Goal: Entertainment & Leisure: Consume media (video, audio)

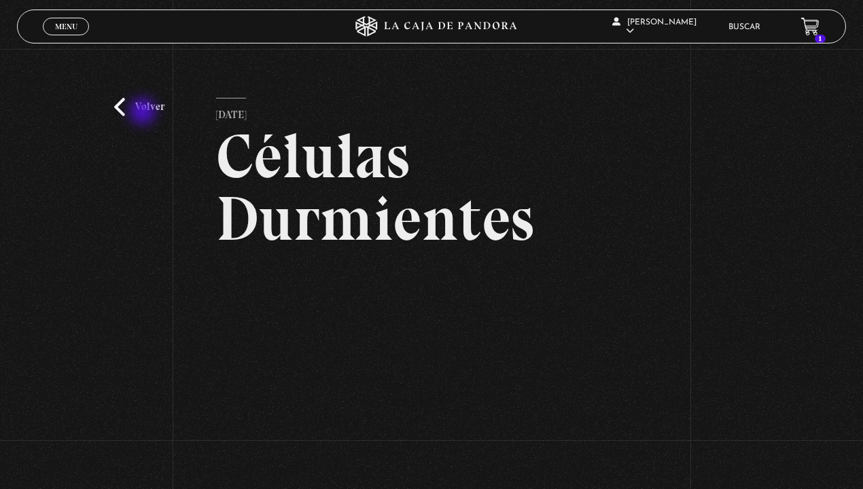
click at [144, 113] on link "Volver" at bounding box center [139, 107] width 50 height 18
click at [73, 21] on link "Menu Cerrar" at bounding box center [66, 27] width 46 height 18
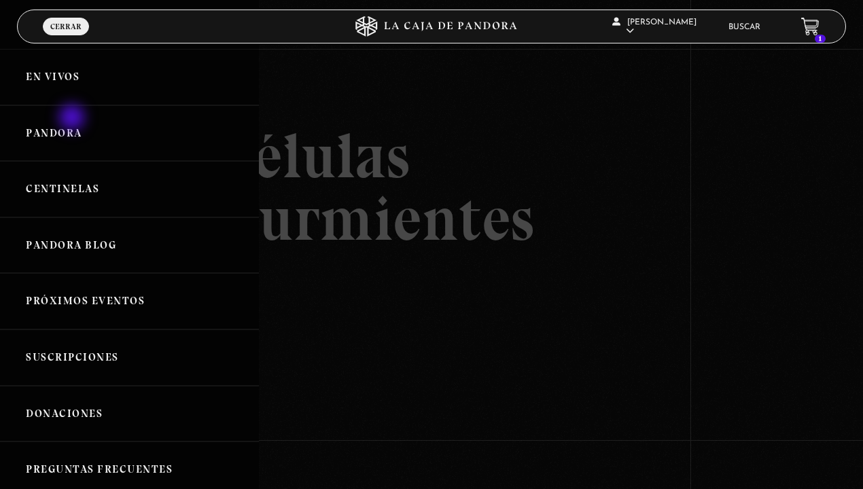
click at [73, 119] on link "Pandora" at bounding box center [129, 133] width 259 height 56
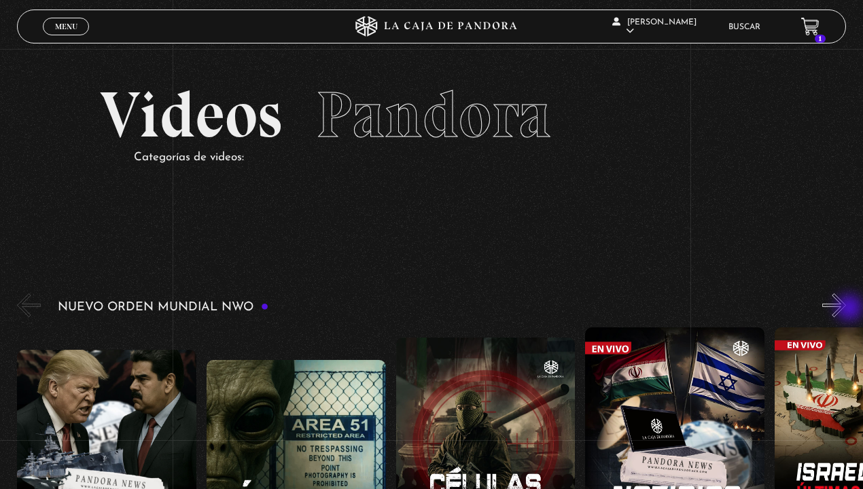
click at [846, 309] on button "»" at bounding box center [834, 306] width 24 height 24
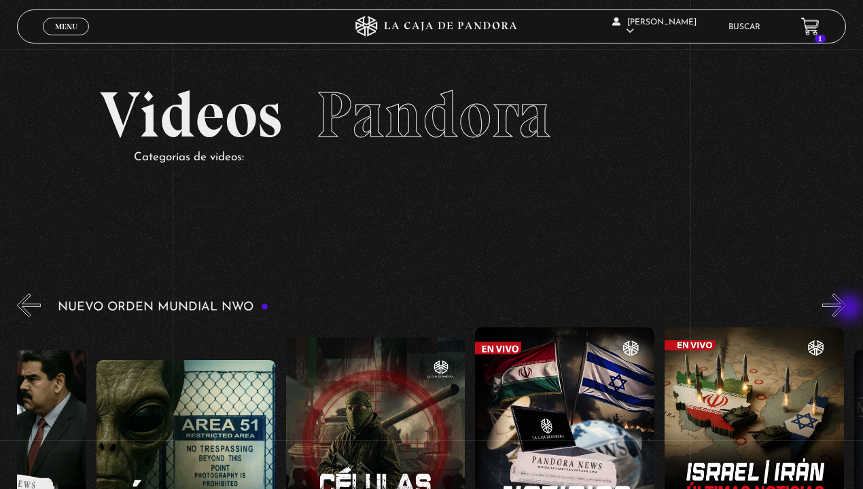
click at [846, 309] on button "»" at bounding box center [834, 306] width 24 height 24
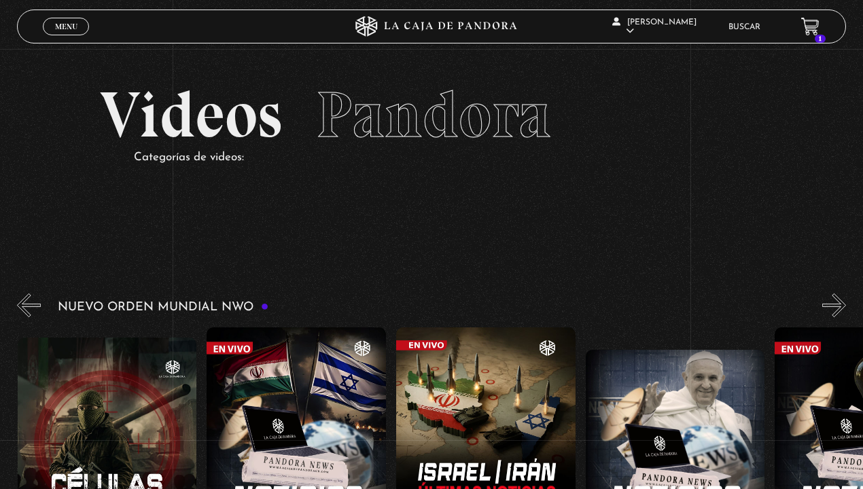
scroll to position [82, 0]
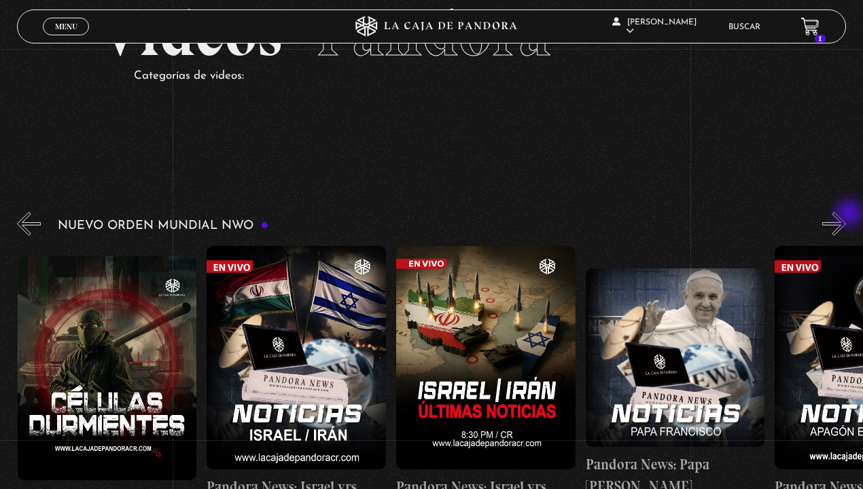
click at [846, 215] on button "»" at bounding box center [834, 224] width 24 height 24
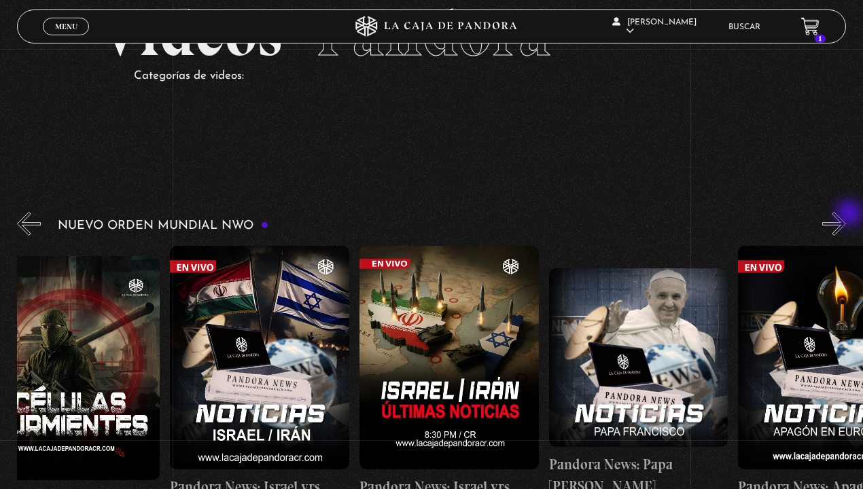
click at [846, 215] on button "»" at bounding box center [834, 224] width 24 height 24
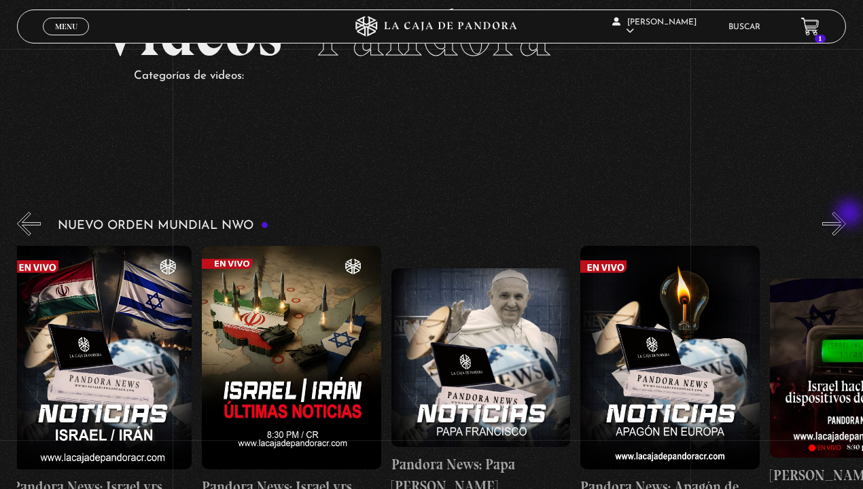
click at [846, 215] on button "»" at bounding box center [834, 224] width 24 height 24
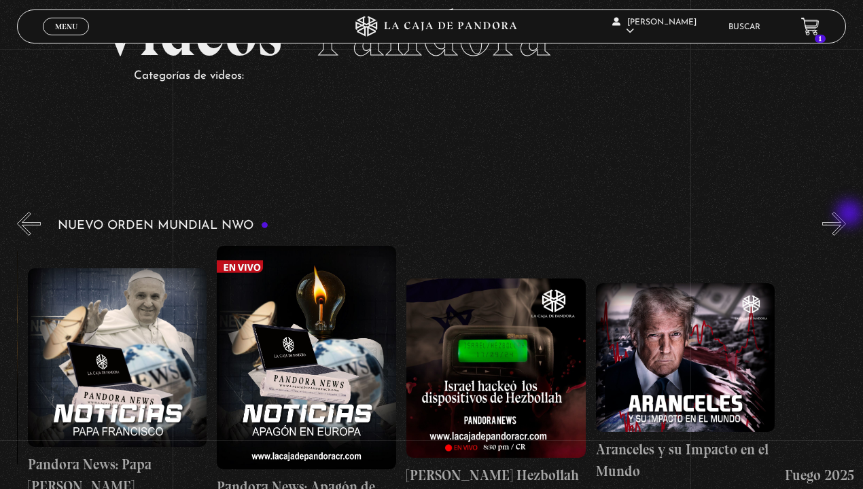
click at [846, 215] on button "»" at bounding box center [834, 224] width 24 height 24
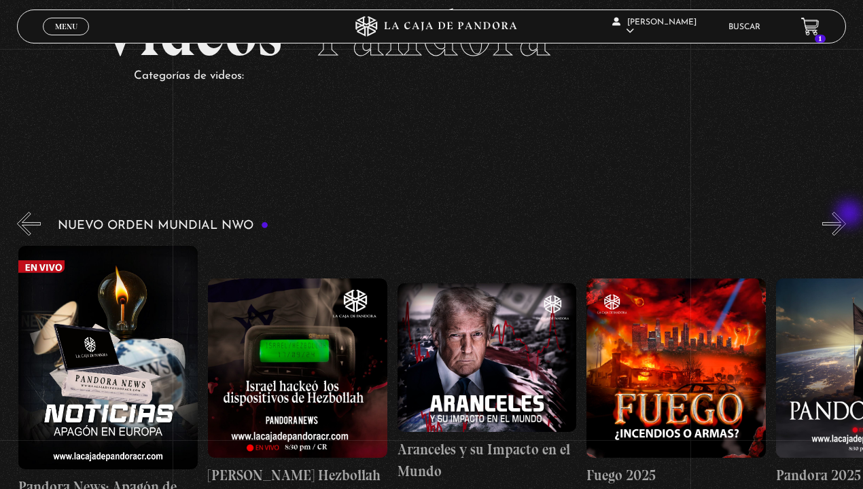
scroll to position [0, 1136]
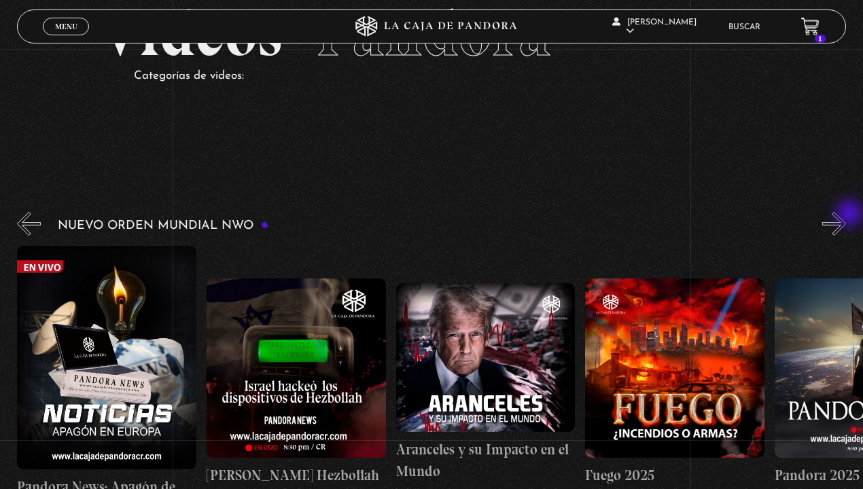
click at [846, 215] on button "»" at bounding box center [834, 224] width 24 height 24
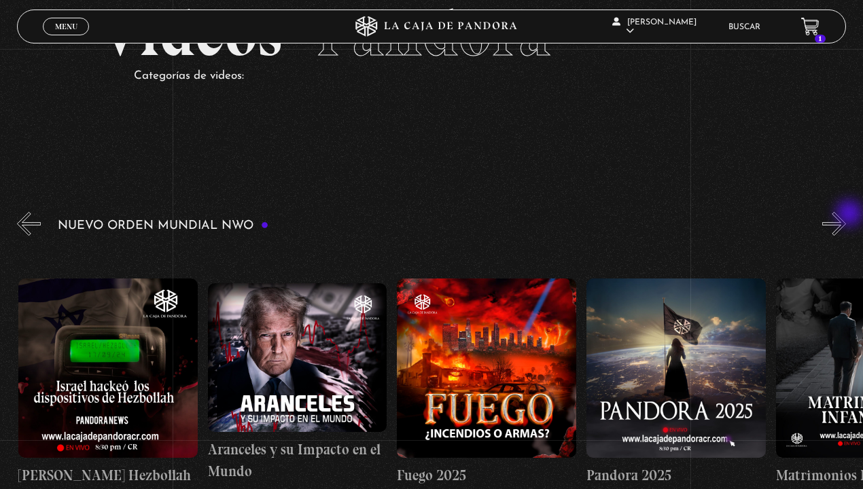
scroll to position [0, 1325]
click at [846, 215] on button "»" at bounding box center [834, 224] width 24 height 24
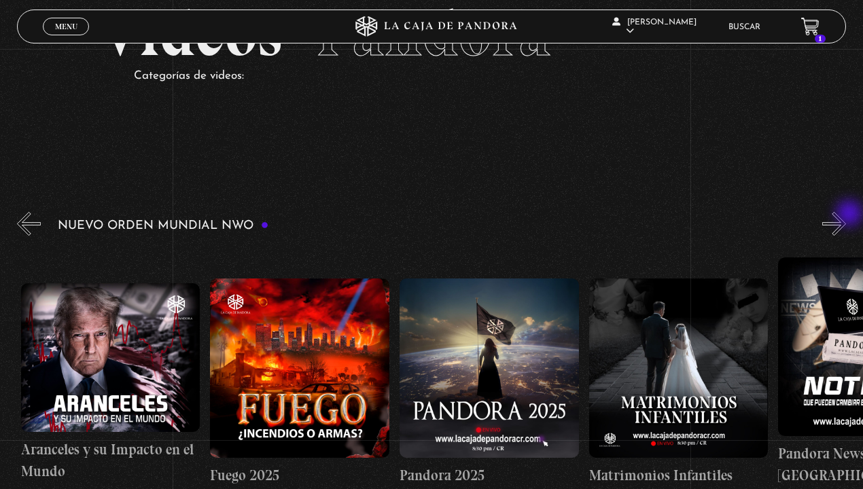
scroll to position [0, 1515]
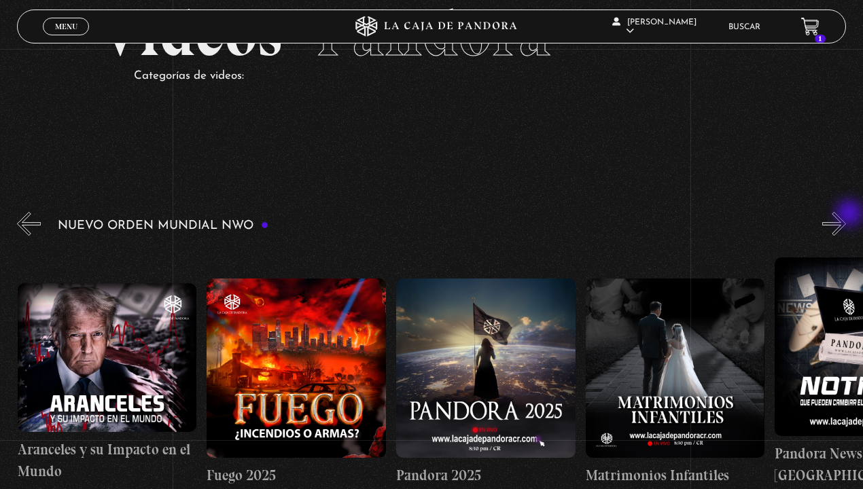
click at [846, 215] on button "»" at bounding box center [834, 224] width 24 height 24
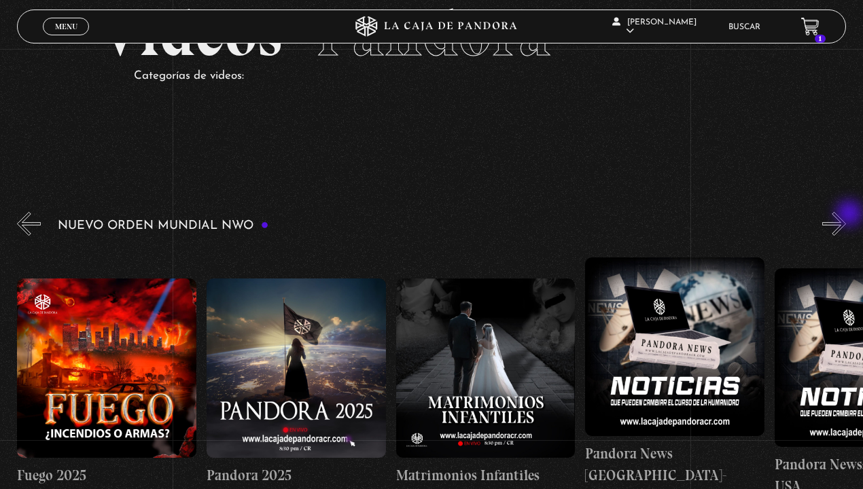
click at [846, 215] on button "»" at bounding box center [834, 224] width 24 height 24
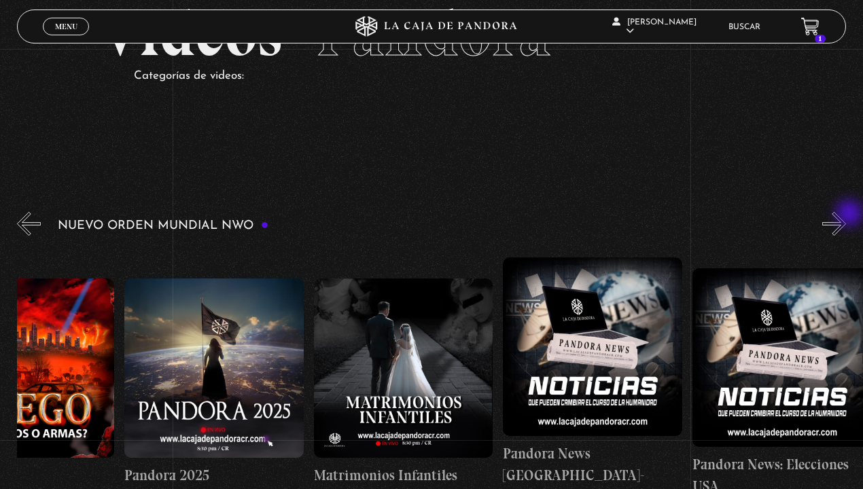
click at [846, 215] on button "»" at bounding box center [834, 224] width 24 height 24
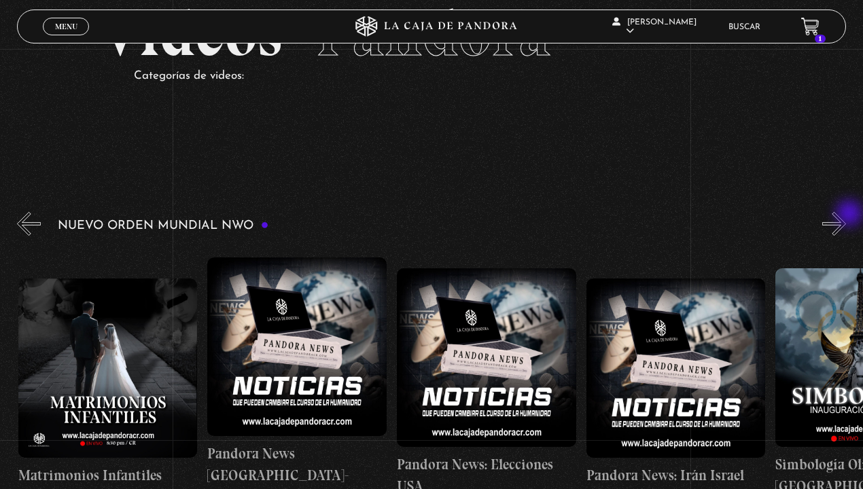
scroll to position [0, 2083]
click at [846, 215] on button "»" at bounding box center [834, 224] width 24 height 24
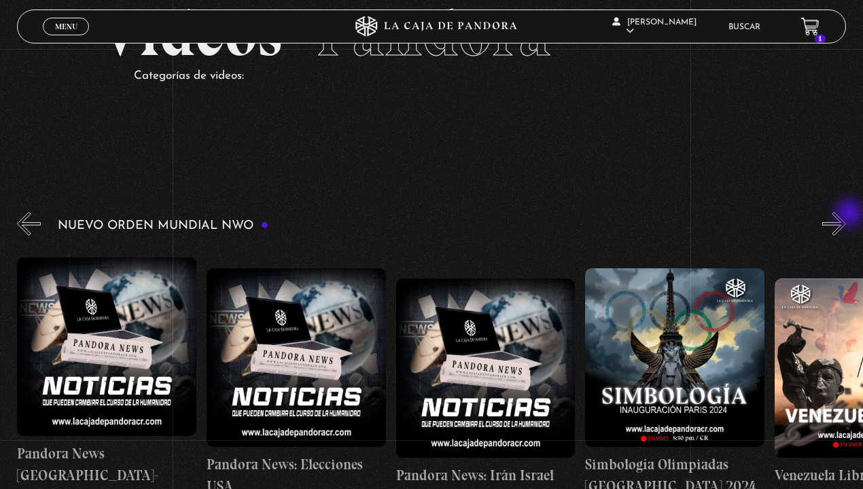
click at [846, 215] on button "»" at bounding box center [834, 224] width 24 height 24
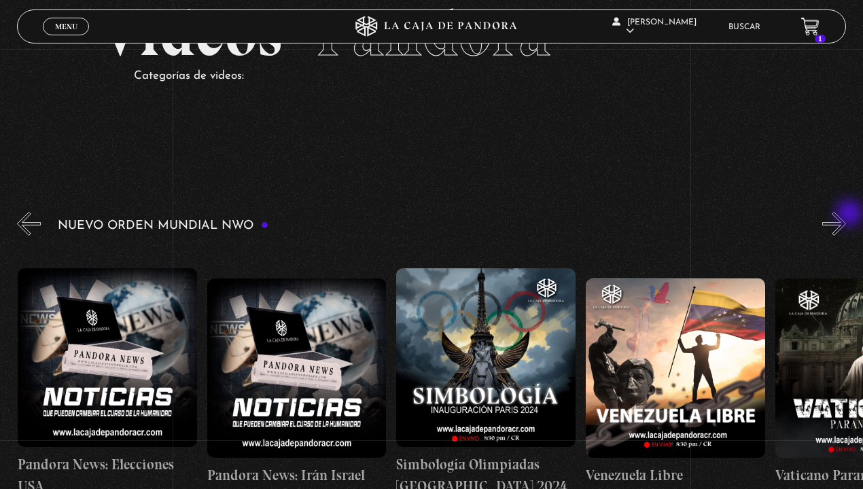
click at [846, 215] on button "»" at bounding box center [834, 224] width 24 height 24
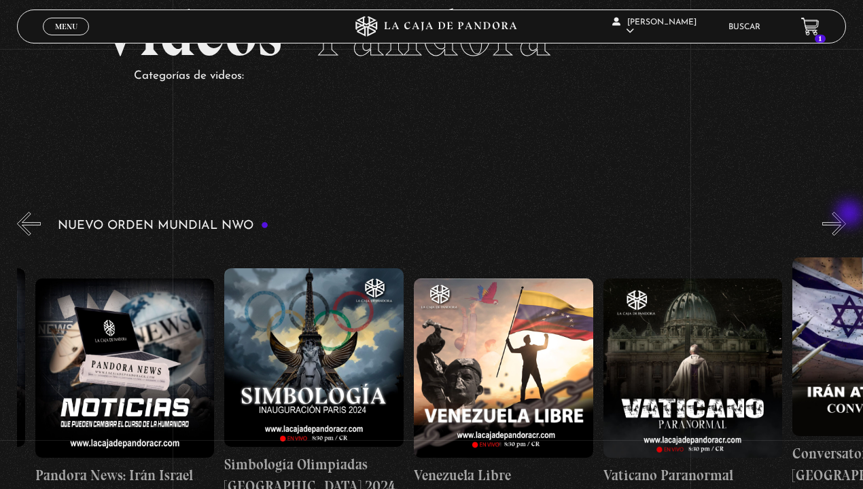
scroll to position [0, 2651]
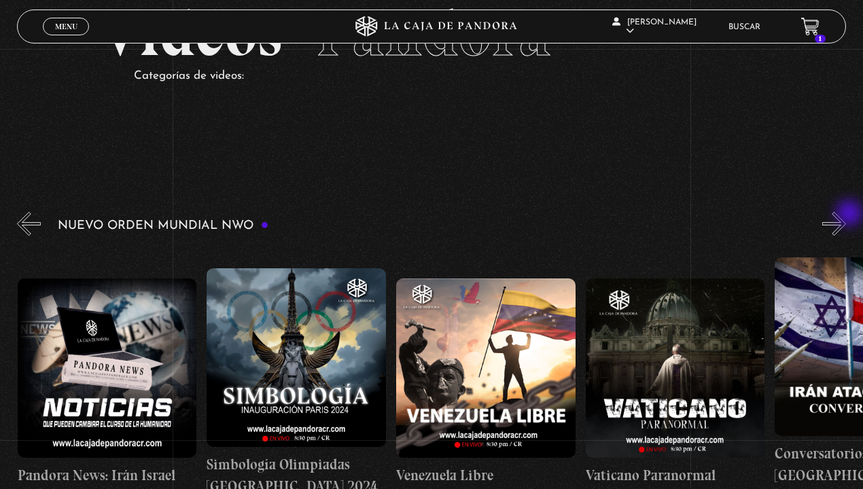
click at [846, 215] on button "»" at bounding box center [834, 224] width 24 height 24
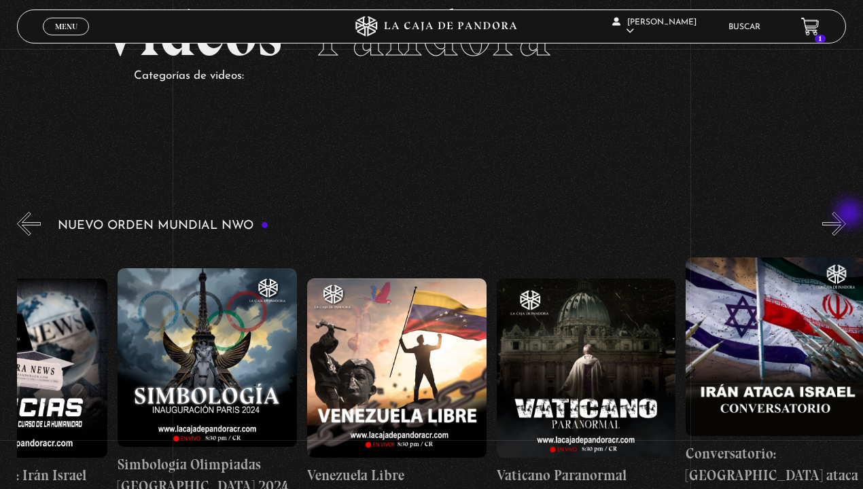
click at [846, 215] on button "»" at bounding box center [834, 224] width 24 height 24
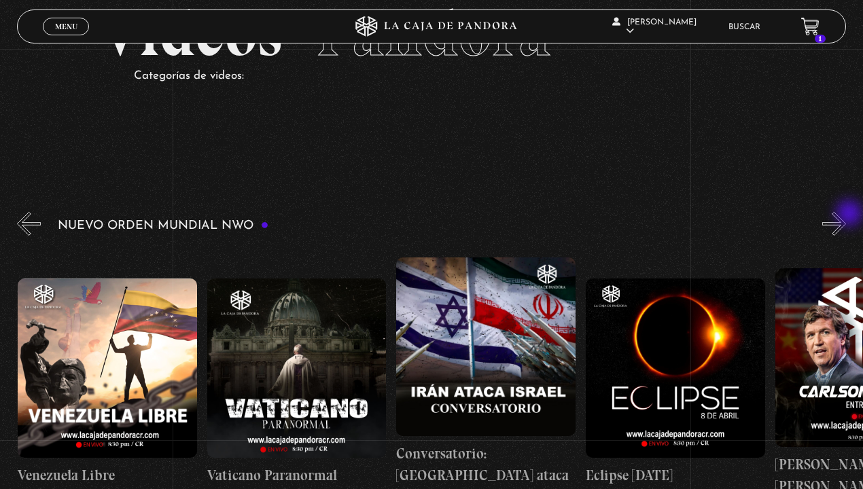
scroll to position [0, 3030]
click at [846, 215] on button "»" at bounding box center [834, 224] width 24 height 24
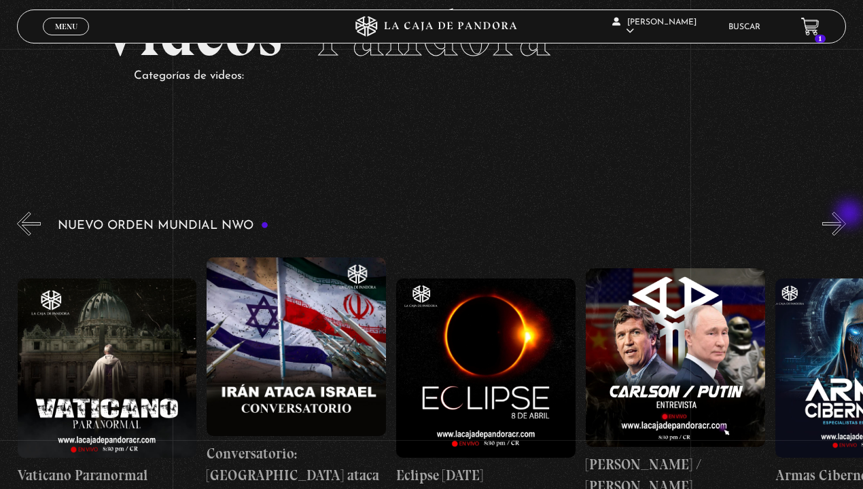
click at [846, 215] on button "»" at bounding box center [834, 224] width 24 height 24
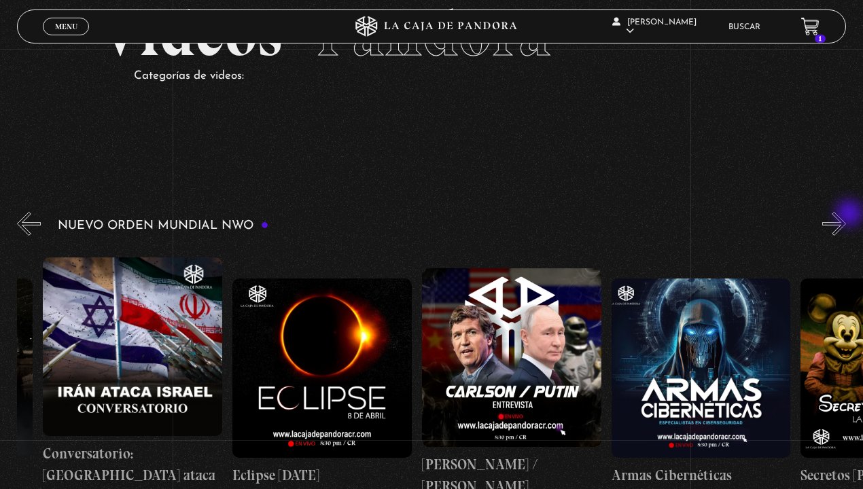
scroll to position [0, 3409]
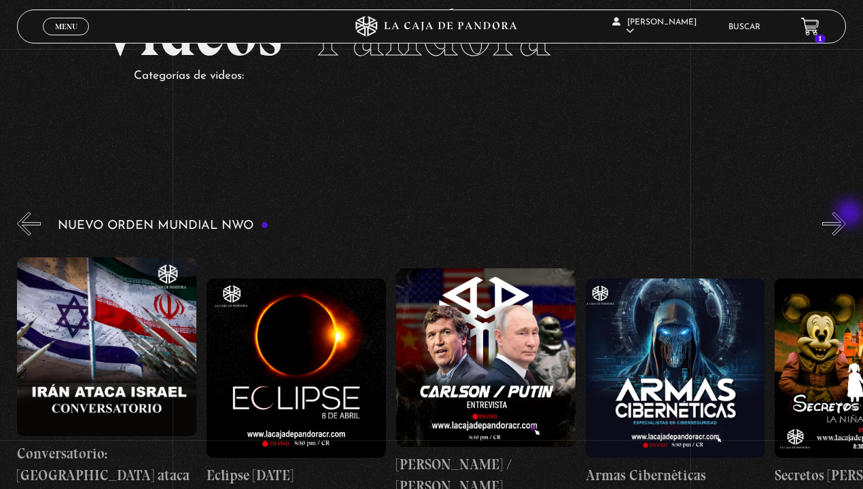
click at [846, 215] on button "»" at bounding box center [834, 224] width 24 height 24
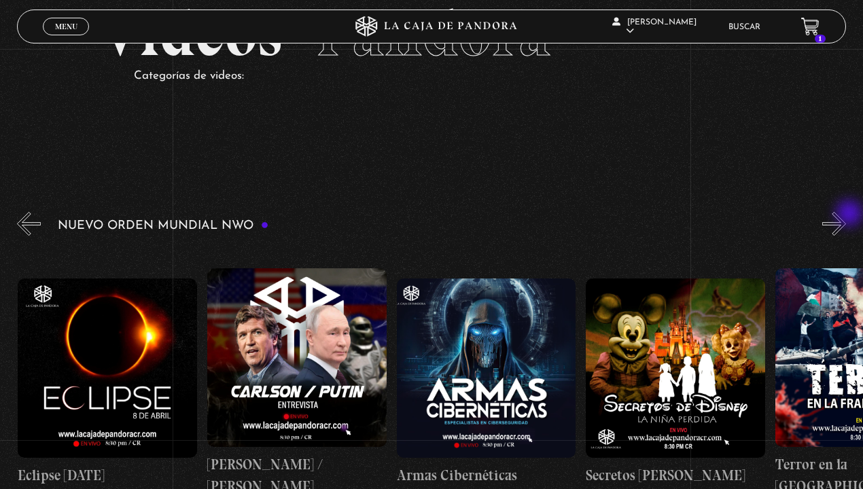
scroll to position [0, 3598]
click at [846, 215] on button "»" at bounding box center [834, 224] width 24 height 24
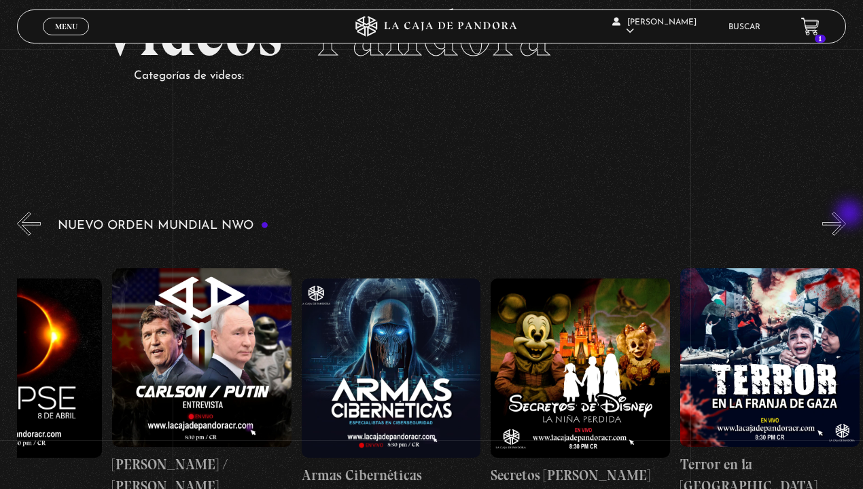
scroll to position [0, 3788]
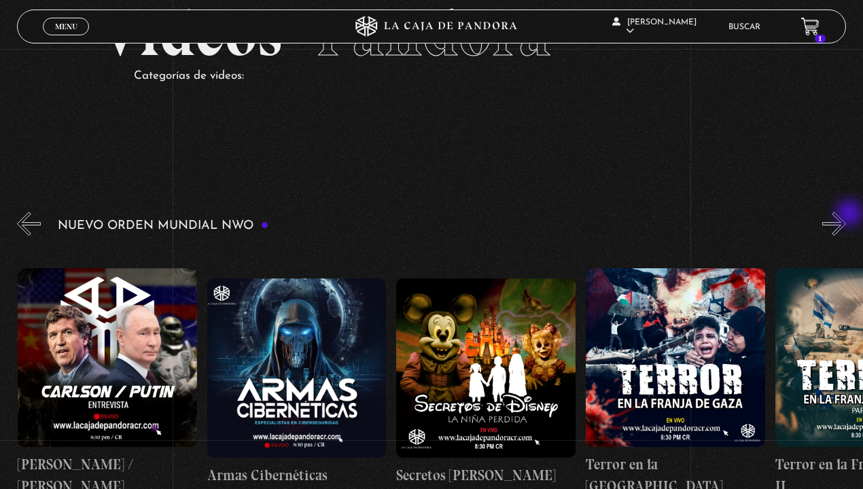
click at [846, 215] on button "»" at bounding box center [834, 224] width 24 height 24
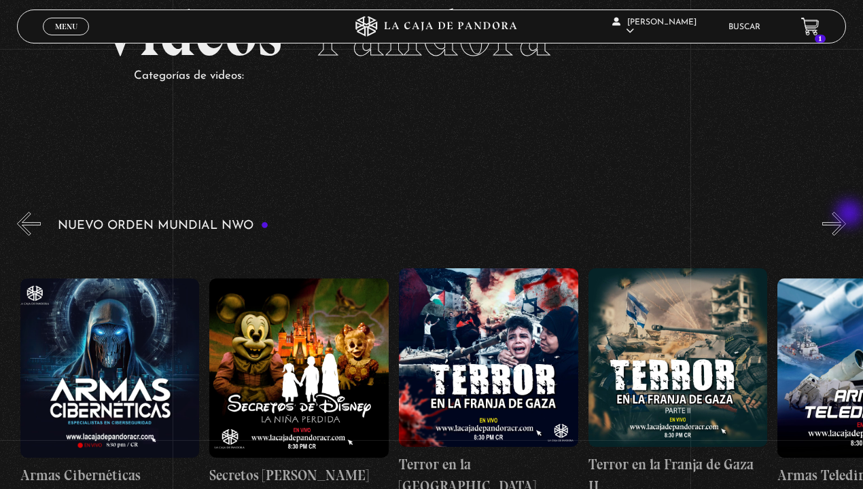
scroll to position [0, 3977]
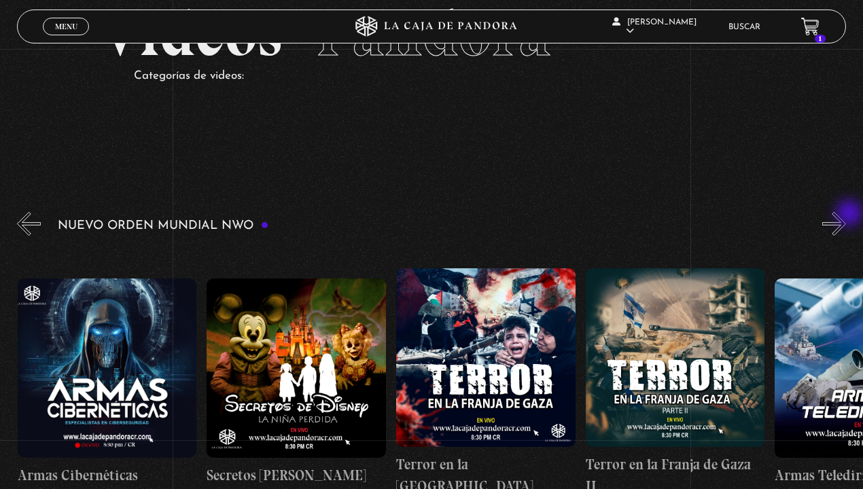
click at [846, 215] on button "»" at bounding box center [834, 224] width 24 height 24
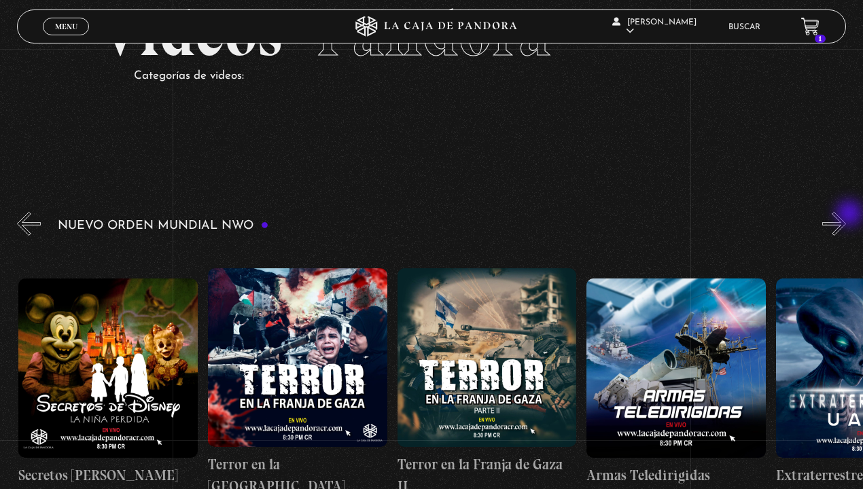
scroll to position [0, 4166]
click at [846, 215] on button "»" at bounding box center [834, 224] width 24 height 24
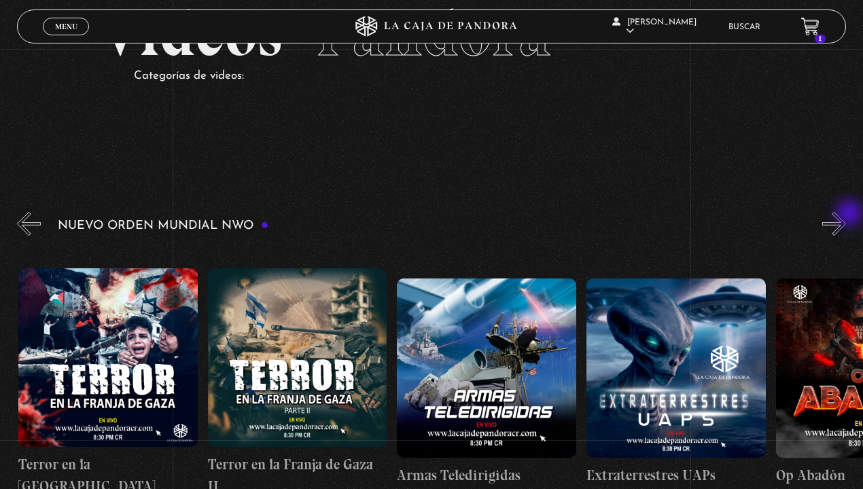
scroll to position [0, 4356]
click at [846, 215] on button "»" at bounding box center [834, 224] width 24 height 24
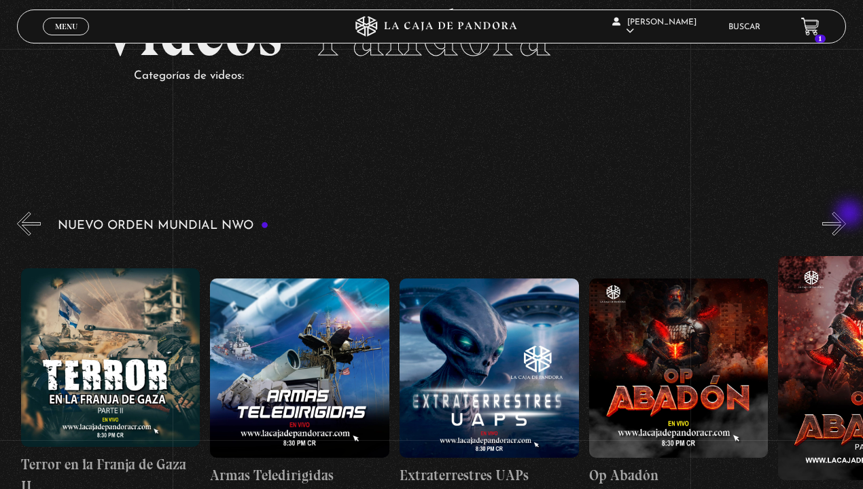
scroll to position [0, 4546]
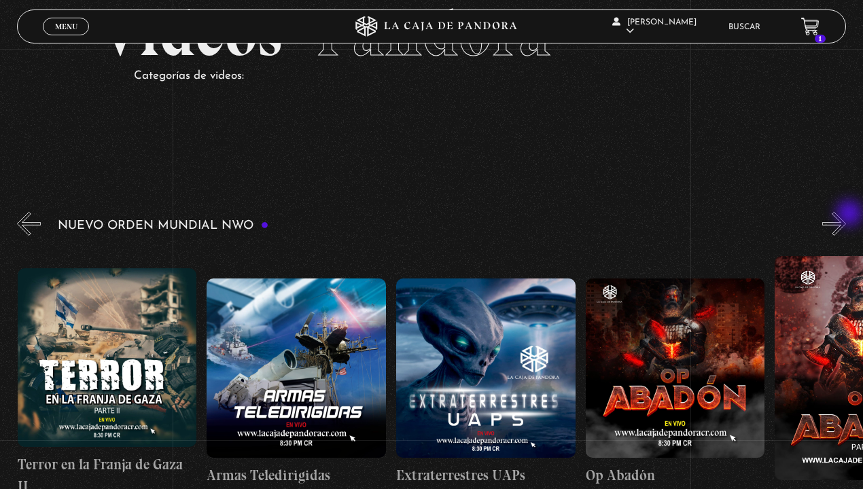
click at [846, 215] on button "»" at bounding box center [834, 224] width 24 height 24
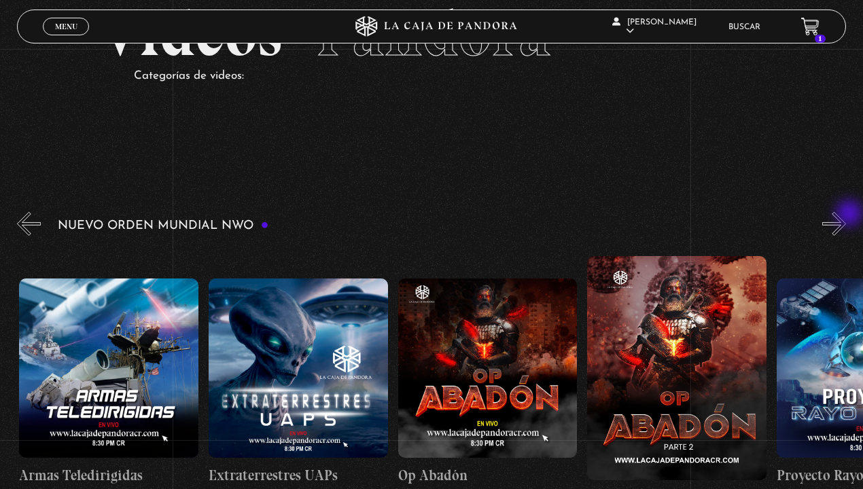
click at [846, 215] on button "»" at bounding box center [834, 224] width 24 height 24
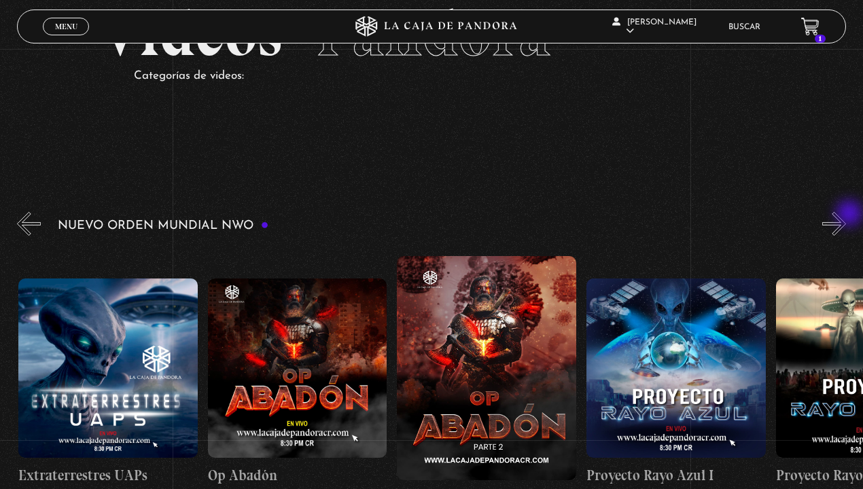
scroll to position [0, 4924]
click at [846, 215] on button "»" at bounding box center [834, 224] width 24 height 24
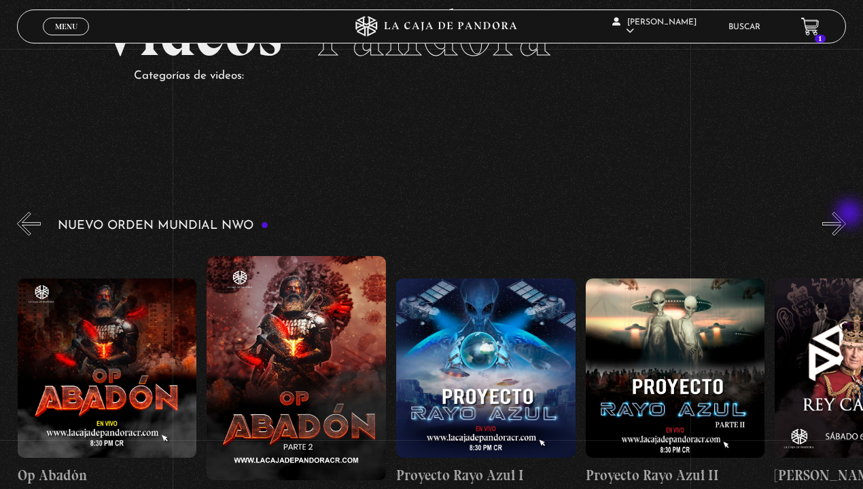
scroll to position [0, 5114]
click at [846, 215] on button "»" at bounding box center [834, 224] width 24 height 24
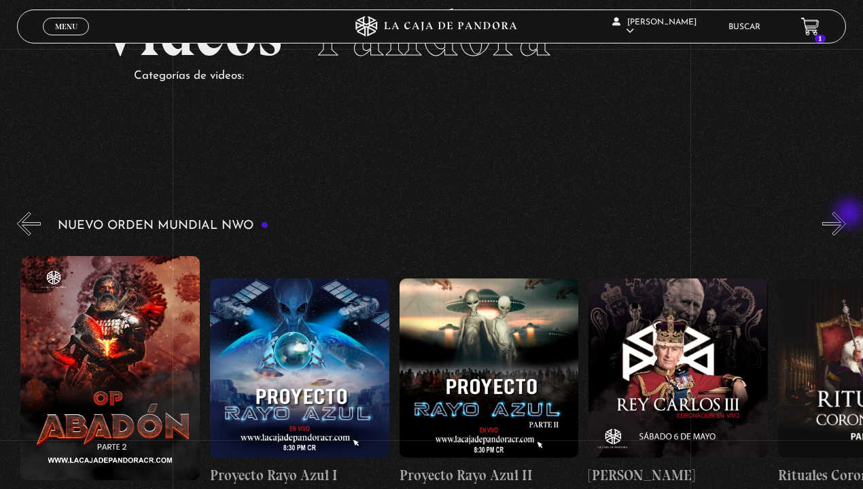
scroll to position [0, 5303]
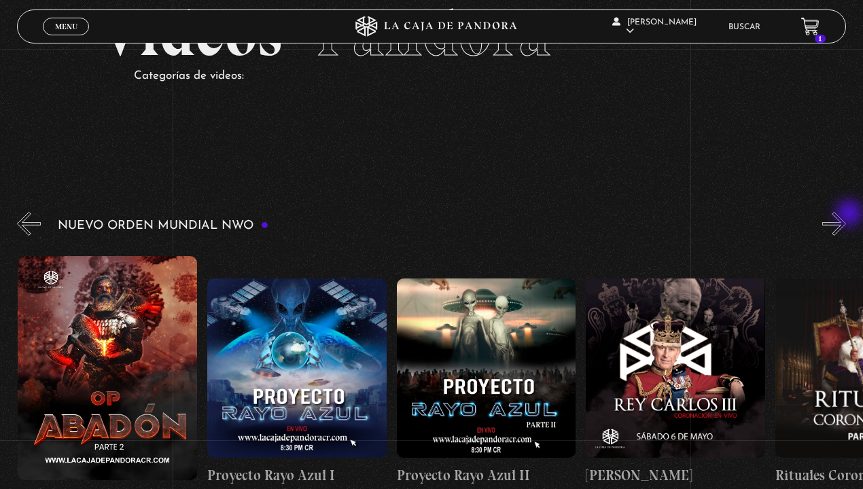
click at [846, 215] on button "»" at bounding box center [834, 224] width 24 height 24
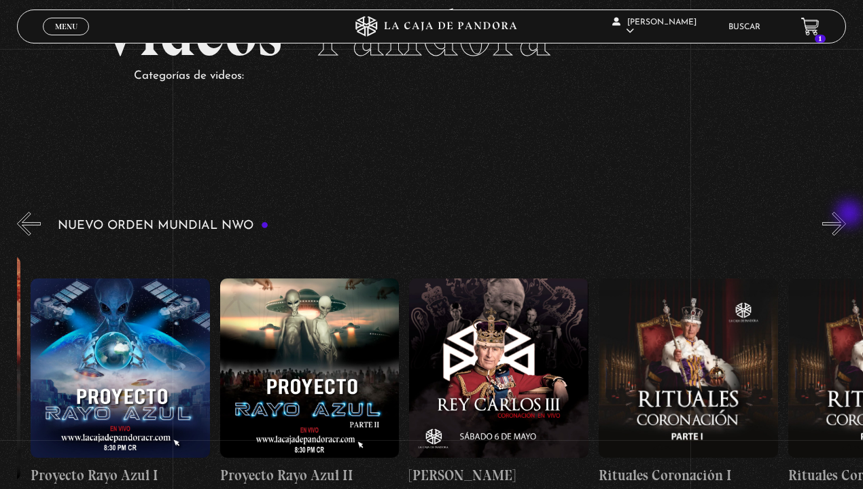
scroll to position [0, 5492]
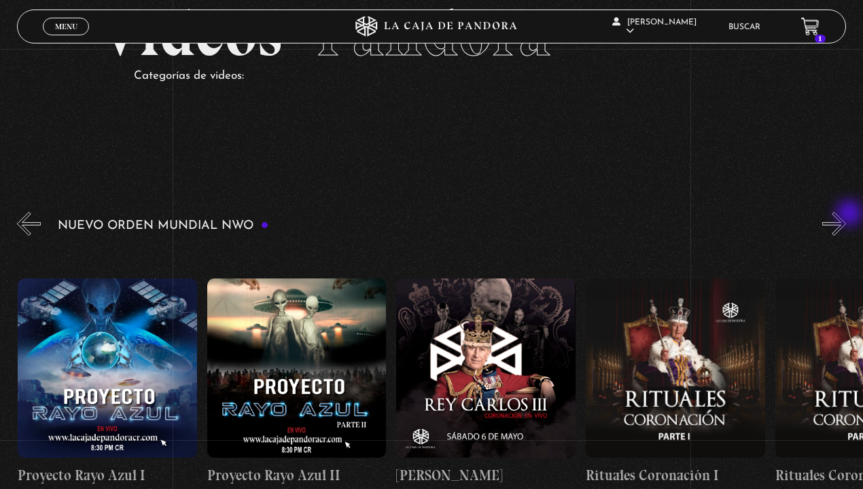
click at [846, 215] on button "»" at bounding box center [834, 224] width 24 height 24
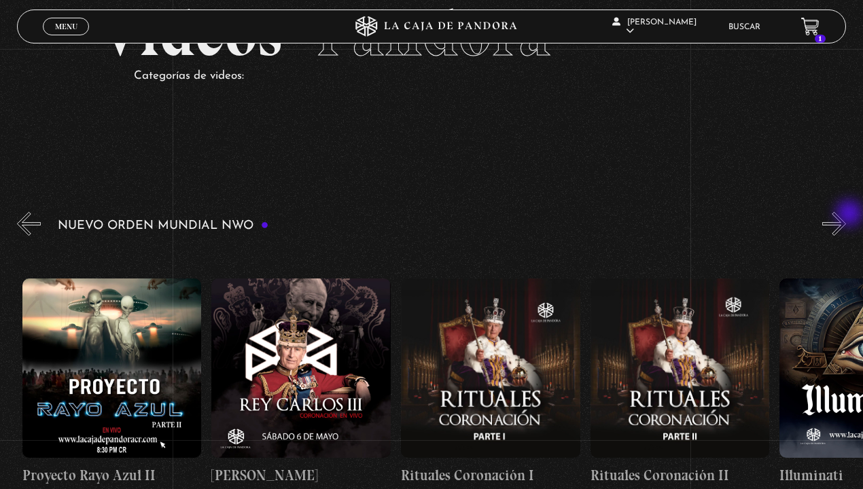
scroll to position [0, 5682]
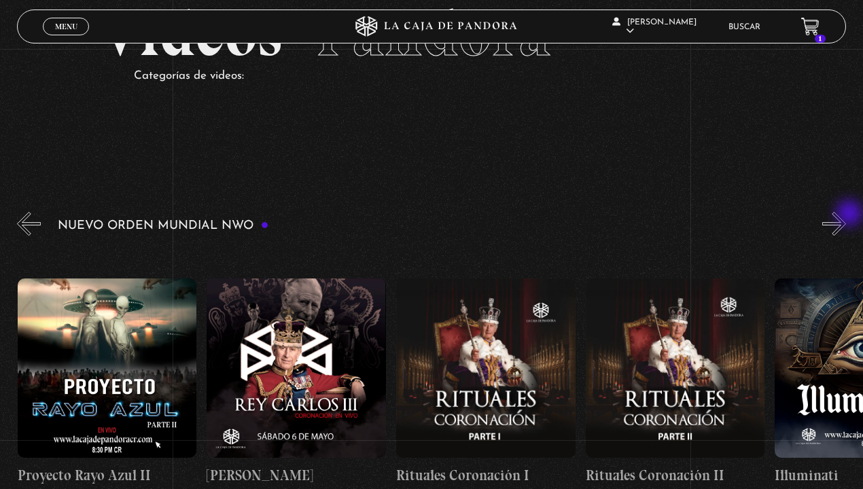
click at [846, 215] on button "»" at bounding box center [834, 224] width 24 height 24
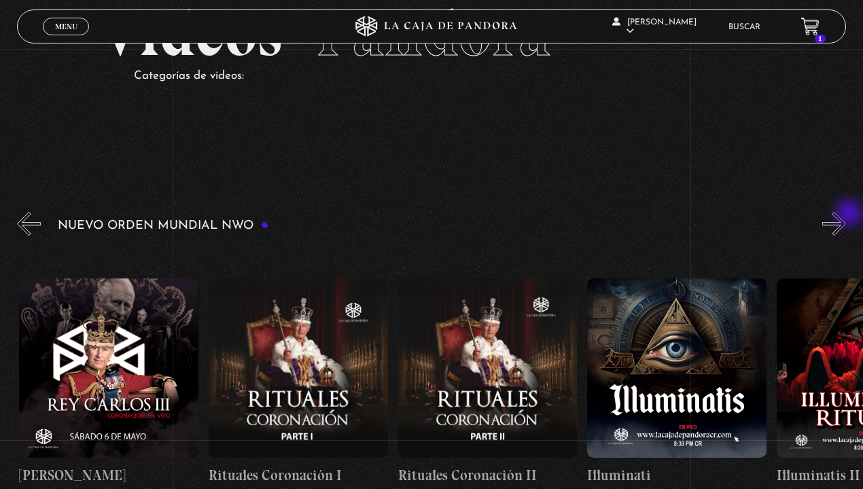
scroll to position [0, 5871]
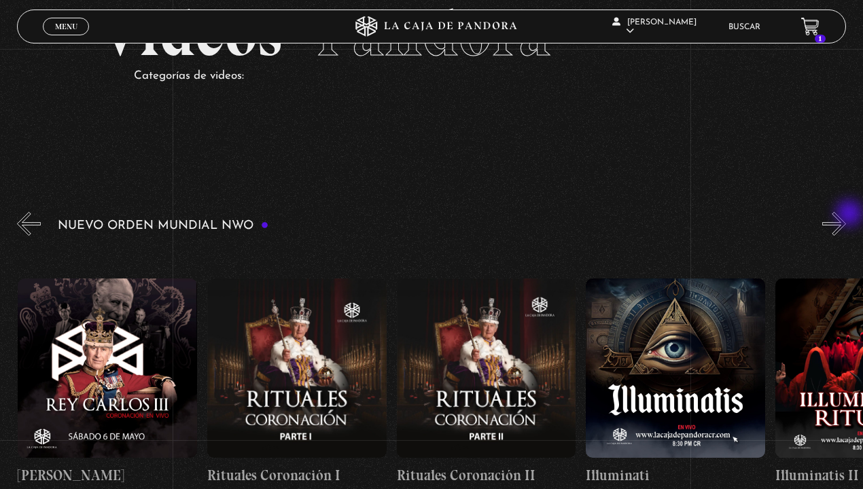
click at [846, 215] on button "»" at bounding box center [834, 224] width 24 height 24
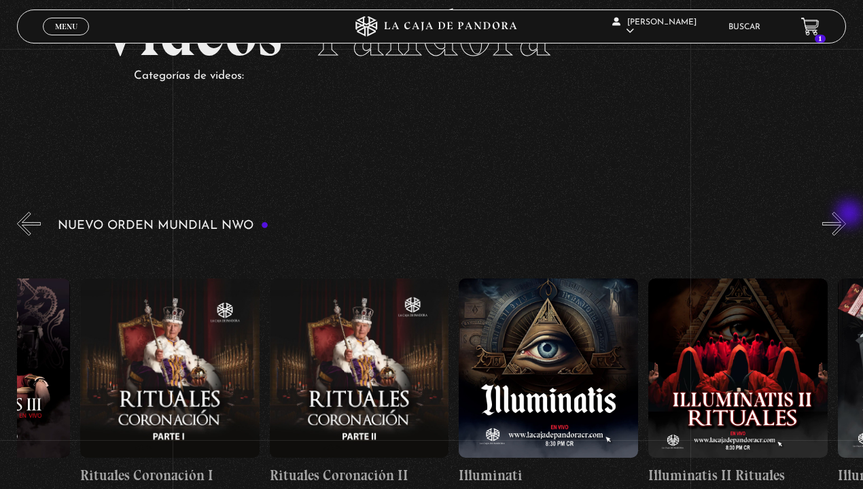
scroll to position [0, 6061]
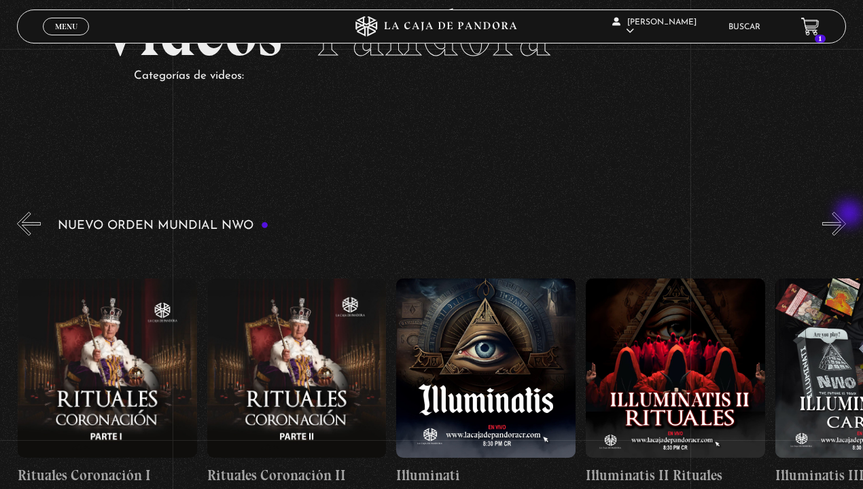
click at [846, 215] on button "»" at bounding box center [834, 224] width 24 height 24
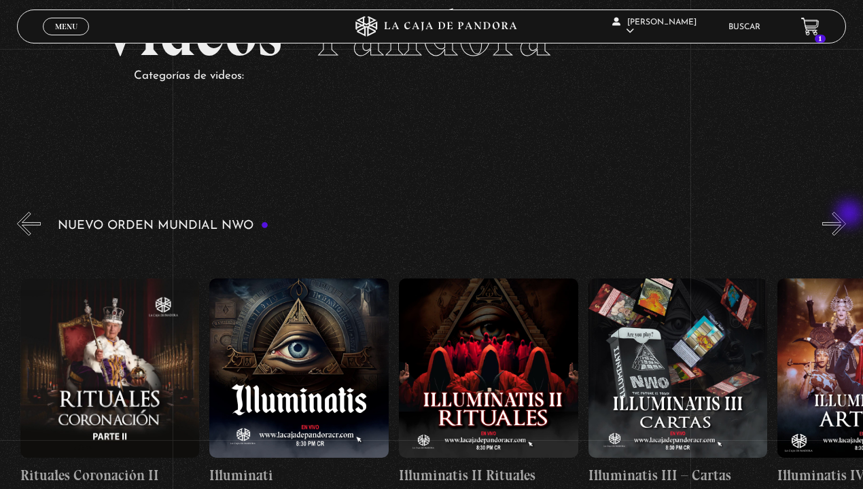
scroll to position [0, 6250]
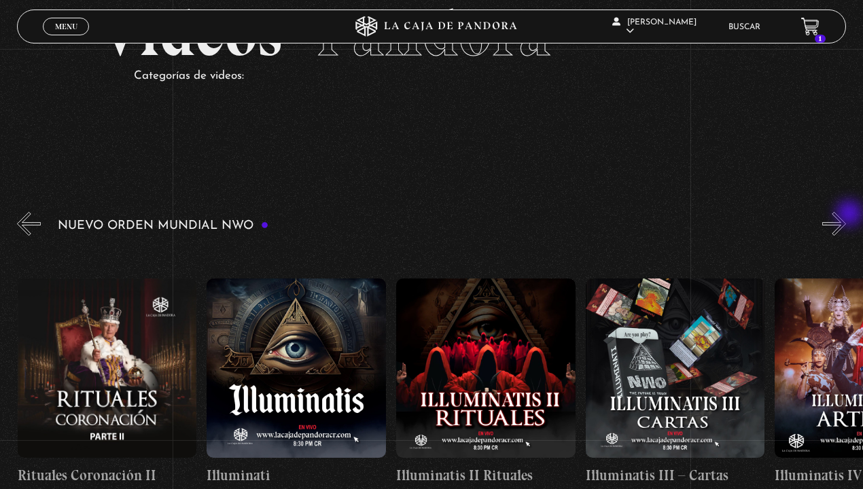
click at [846, 215] on button "»" at bounding box center [834, 224] width 24 height 24
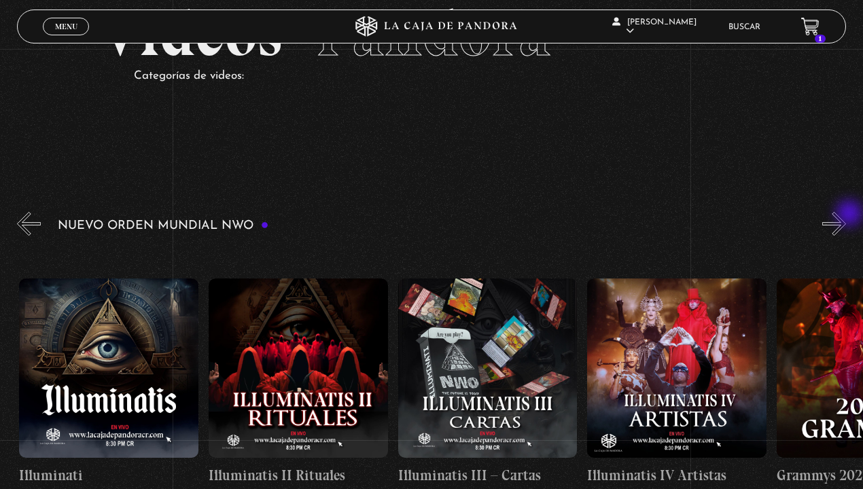
scroll to position [0, 6439]
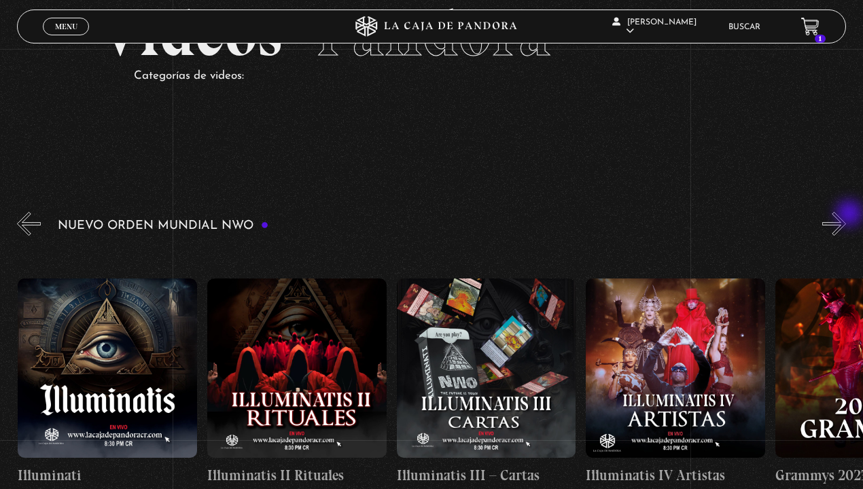
click at [846, 215] on button "»" at bounding box center [834, 224] width 24 height 24
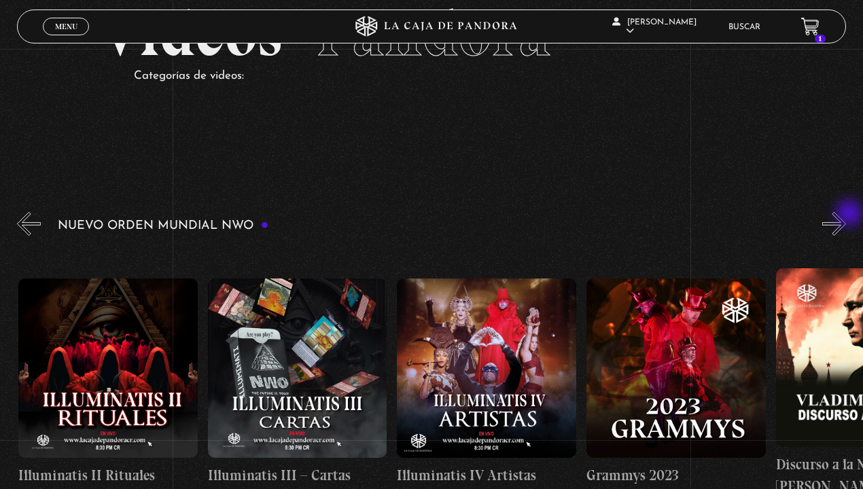
scroll to position [0, 6629]
click at [846, 215] on button "»" at bounding box center [834, 224] width 24 height 24
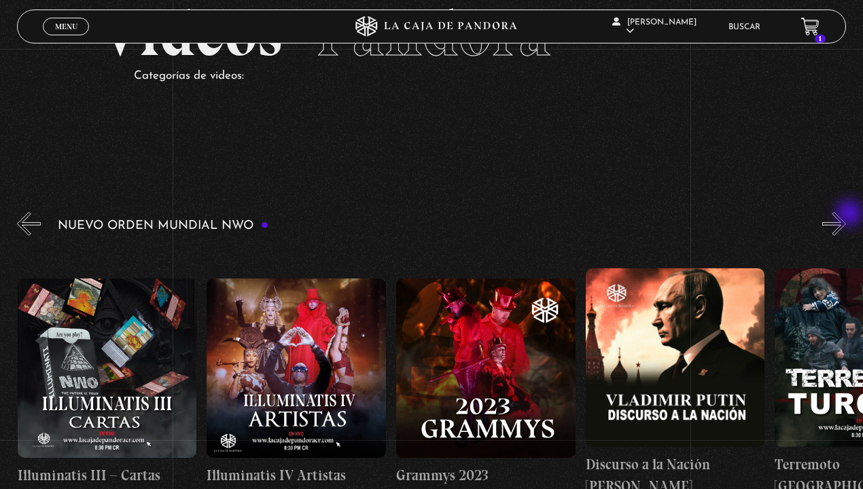
scroll to position [0, 6818]
click at [846, 215] on button "»" at bounding box center [834, 224] width 24 height 24
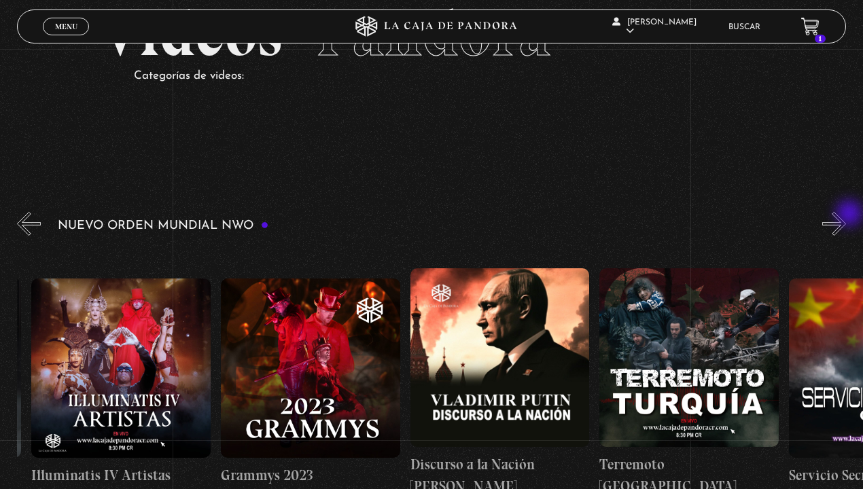
scroll to position [0, 7007]
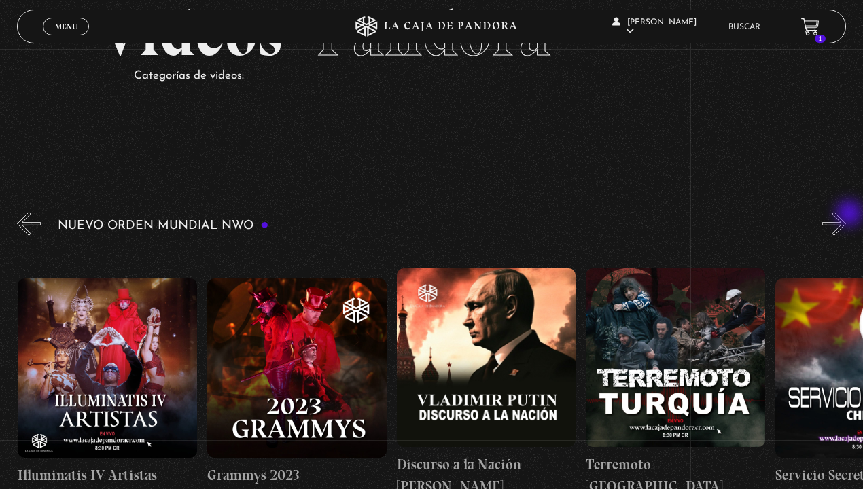
click at [846, 215] on button "»" at bounding box center [834, 224] width 24 height 24
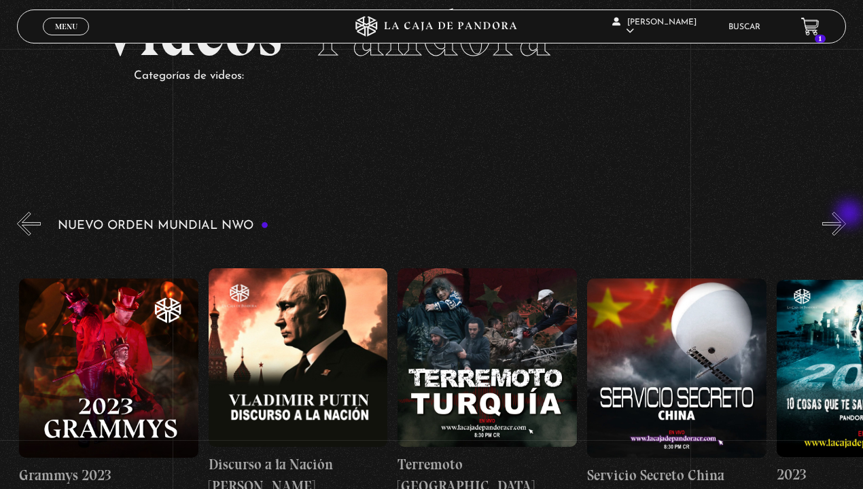
scroll to position [0, 7197]
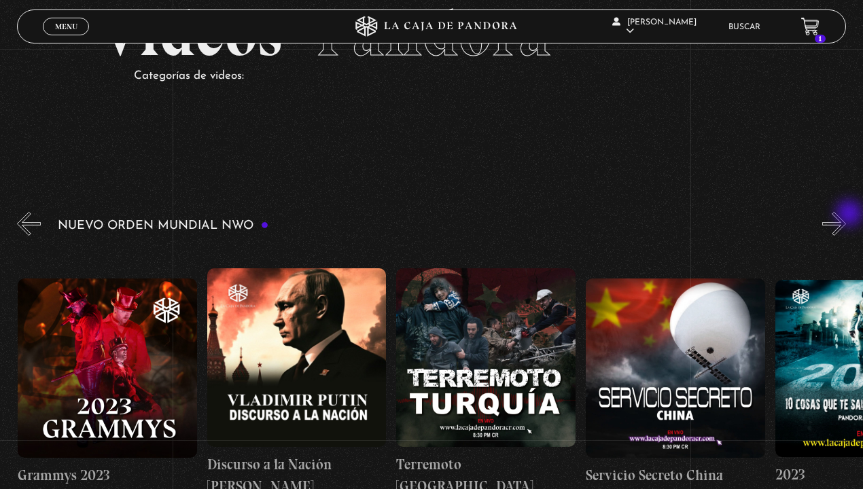
click at [846, 215] on button "»" at bounding box center [834, 224] width 24 height 24
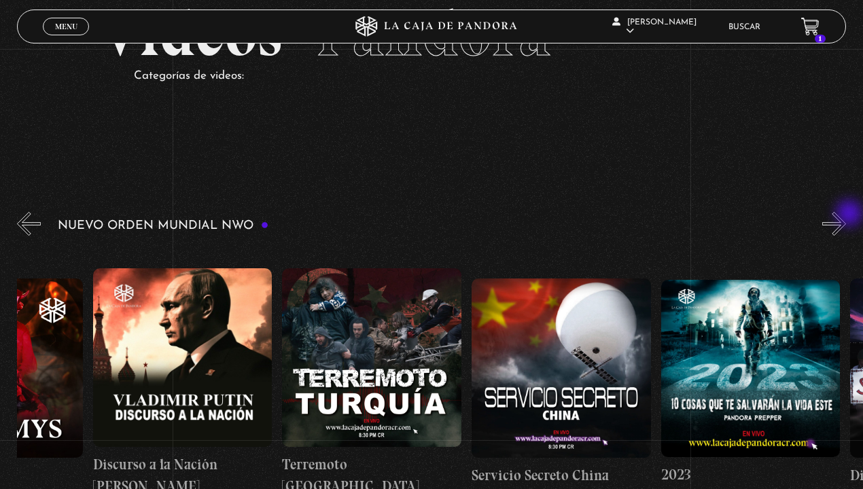
scroll to position [0, 7387]
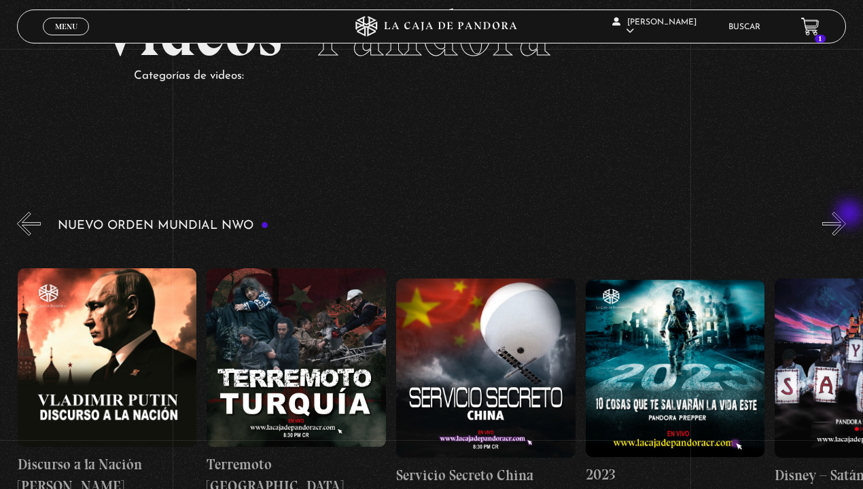
click at [846, 215] on button "»" at bounding box center [834, 224] width 24 height 24
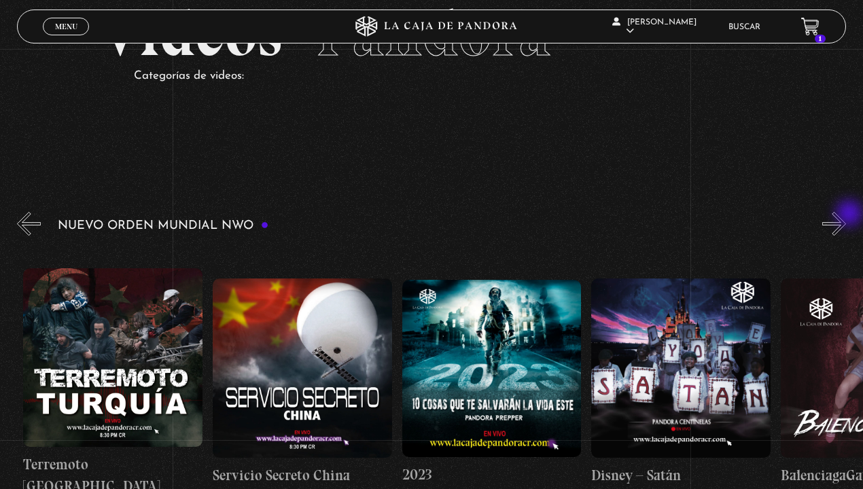
scroll to position [0, 7576]
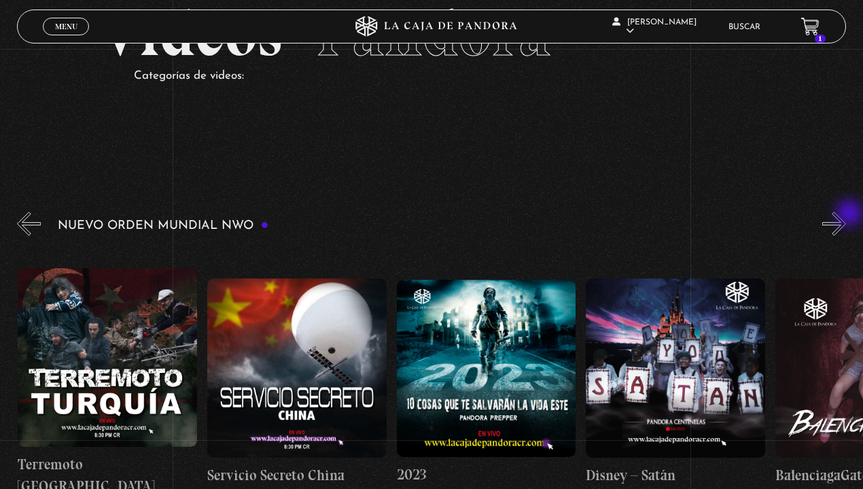
click at [846, 215] on button "»" at bounding box center [834, 224] width 24 height 24
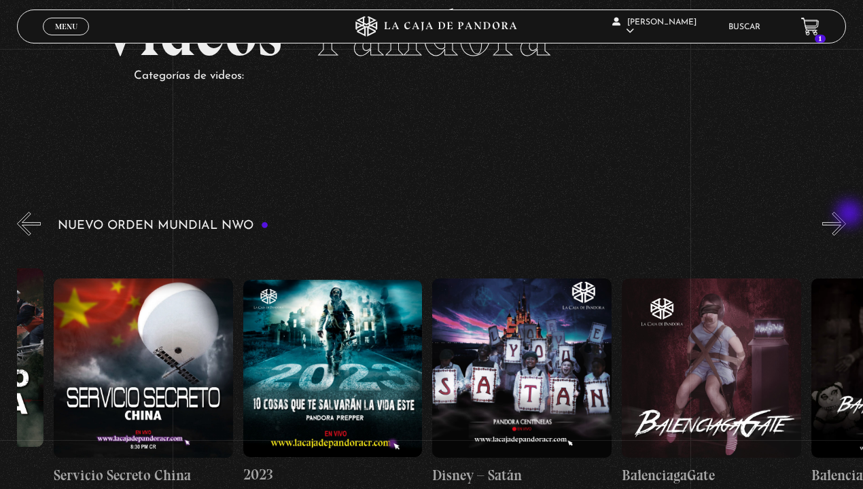
scroll to position [0, 7765]
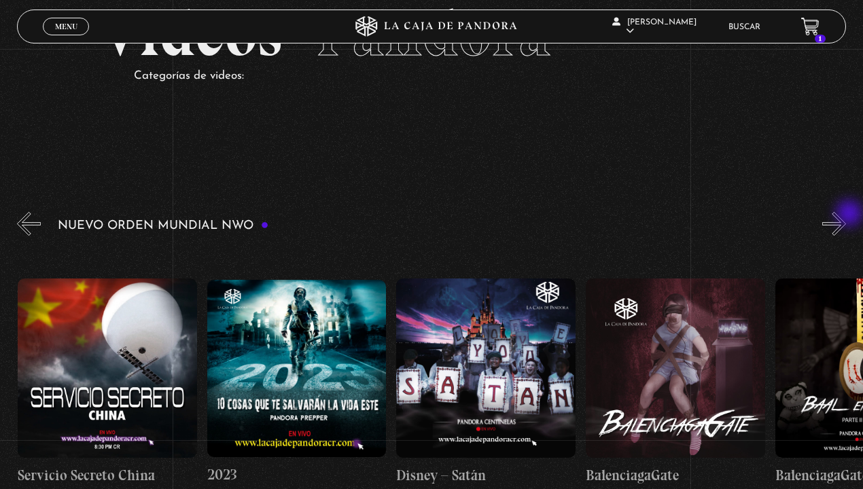
click at [846, 215] on button "»" at bounding box center [834, 224] width 24 height 24
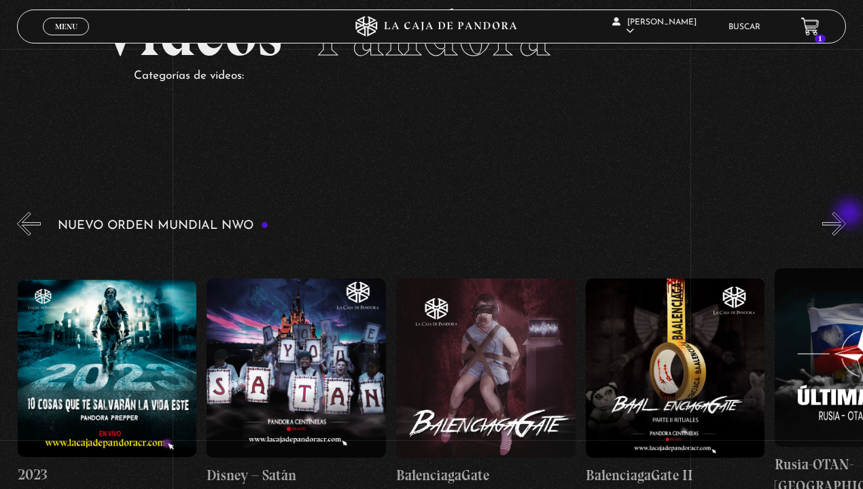
click at [846, 215] on button "»" at bounding box center [834, 224] width 24 height 24
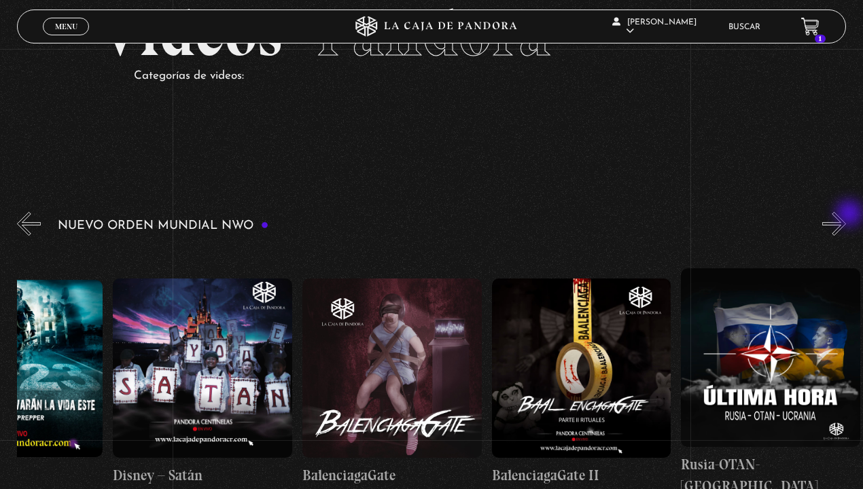
click at [846, 215] on button "»" at bounding box center [834, 224] width 24 height 24
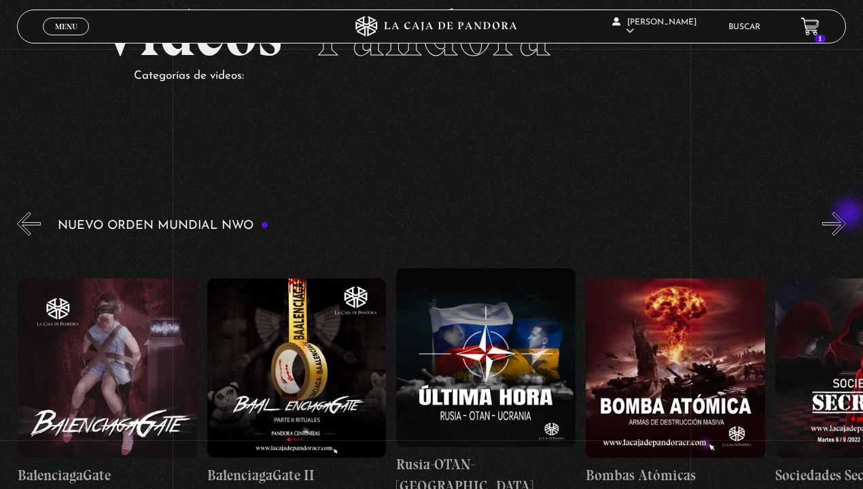
scroll to position [0, 8333]
click at [846, 215] on button "»" at bounding box center [834, 224] width 24 height 24
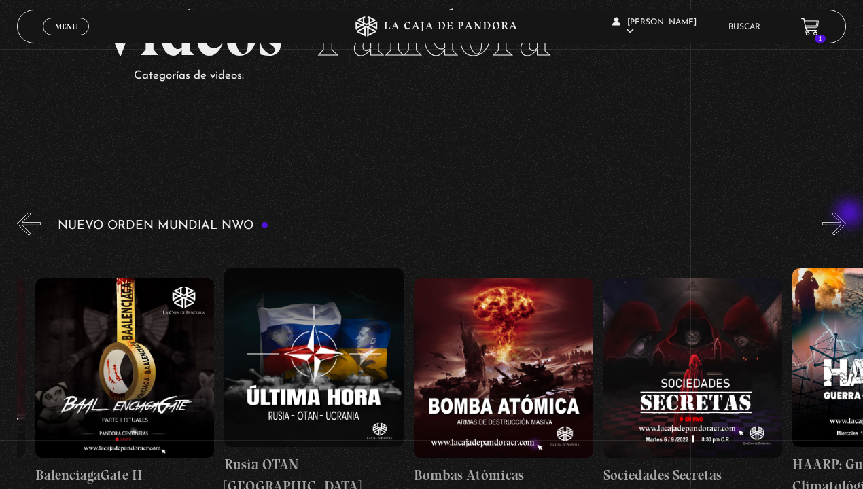
scroll to position [0, 8523]
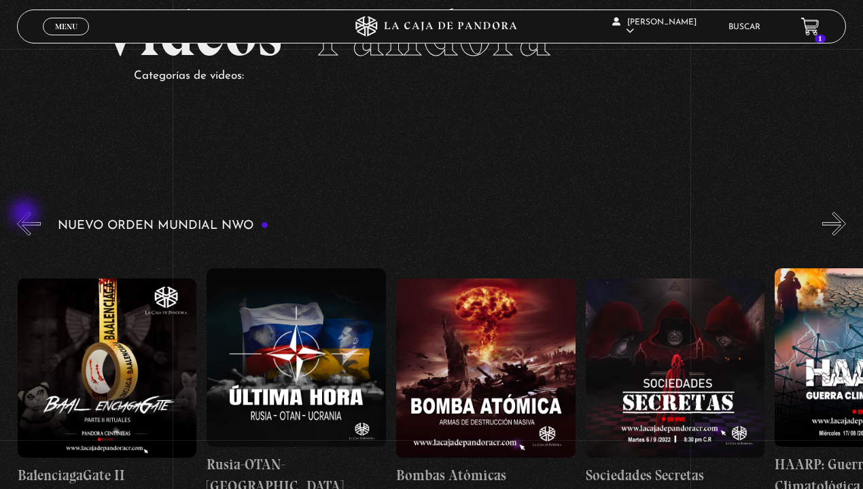
click at [26, 215] on button "«" at bounding box center [29, 224] width 24 height 24
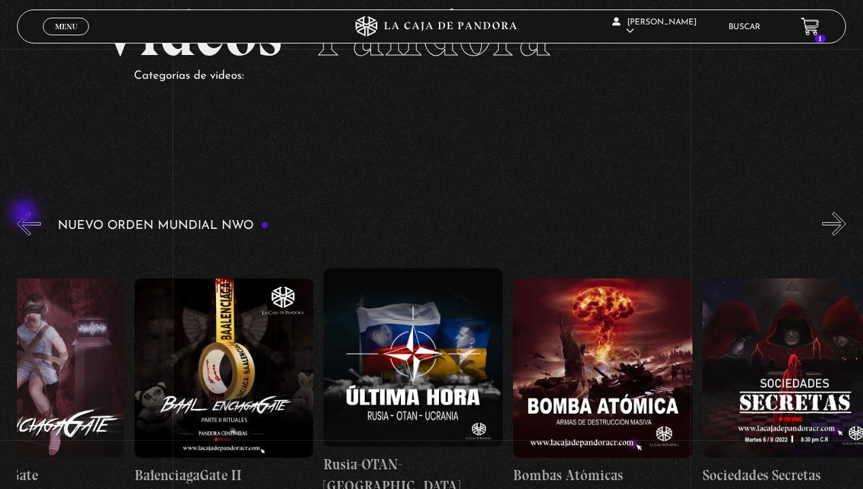
scroll to position [0, 8333]
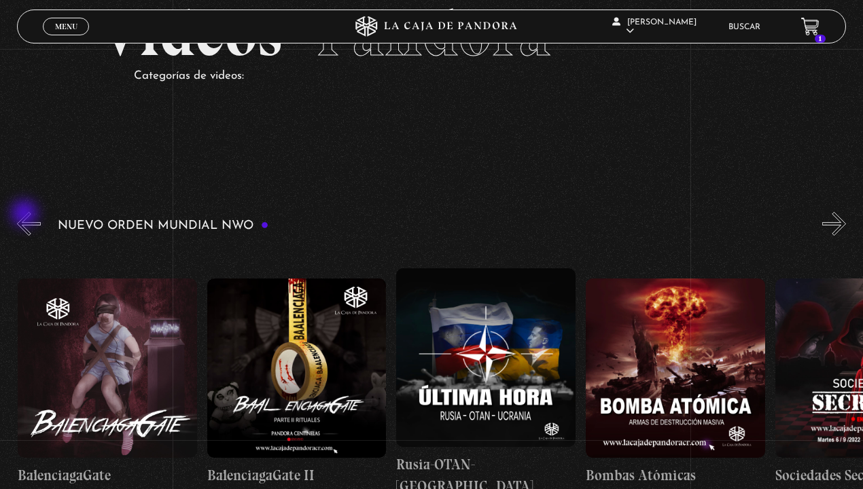
click at [26, 215] on button "«" at bounding box center [29, 224] width 24 height 24
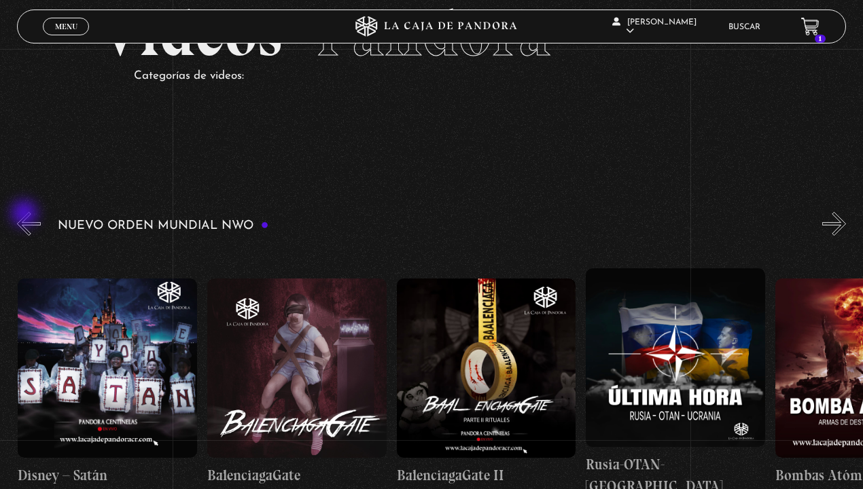
click at [26, 215] on button "«" at bounding box center [29, 224] width 24 height 24
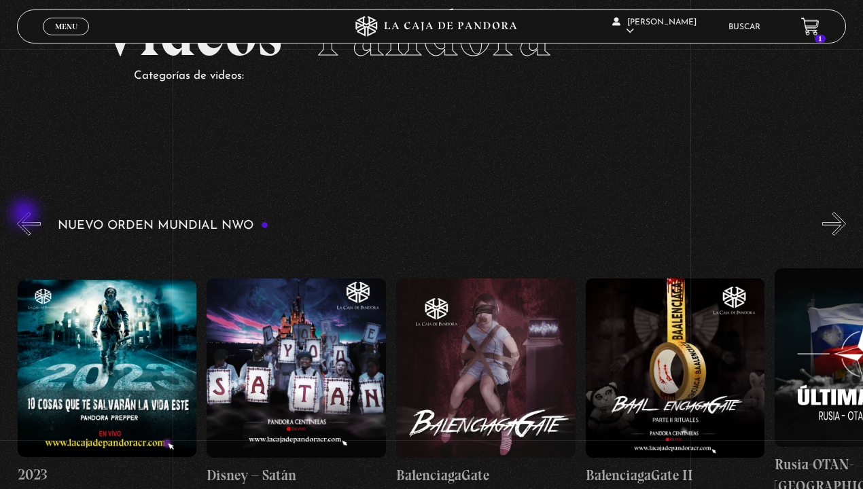
click at [26, 215] on button "«" at bounding box center [29, 224] width 24 height 24
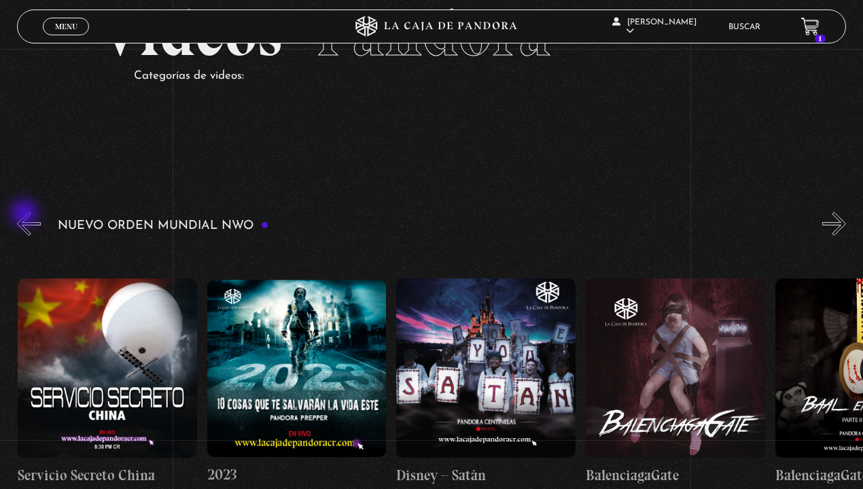
click at [26, 215] on button "«" at bounding box center [29, 224] width 24 height 24
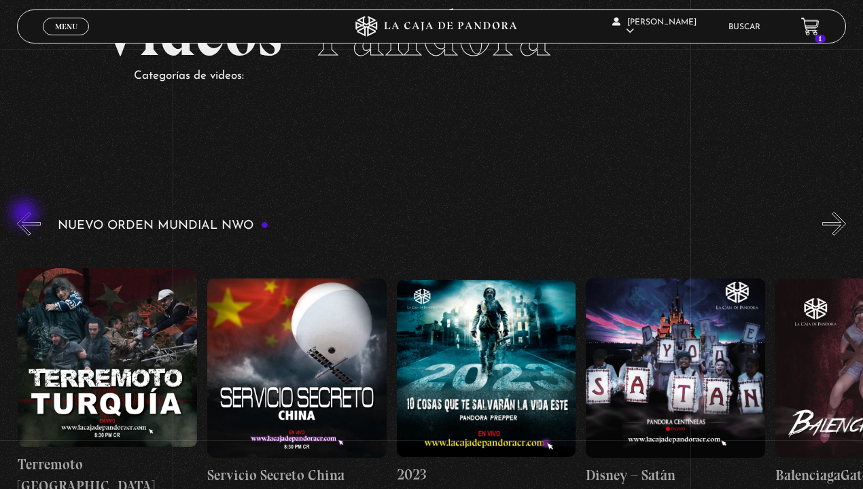
click at [26, 215] on button "«" at bounding box center [29, 224] width 24 height 24
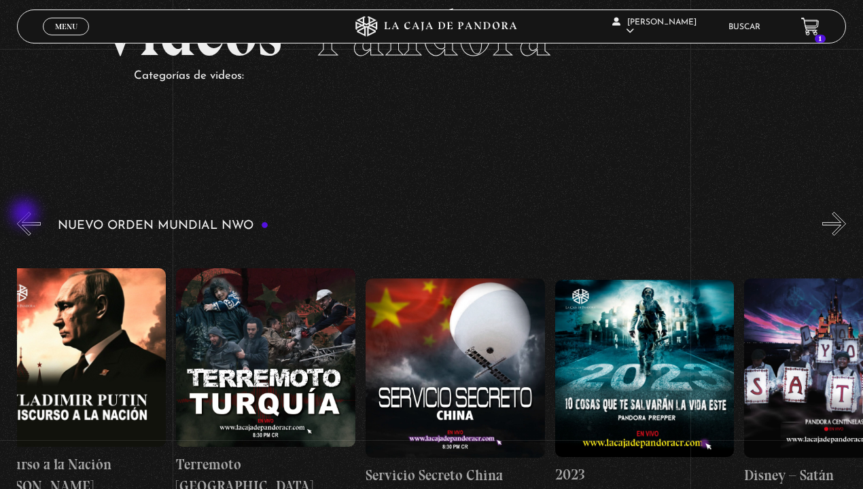
click at [26, 215] on button "«" at bounding box center [29, 224] width 24 height 24
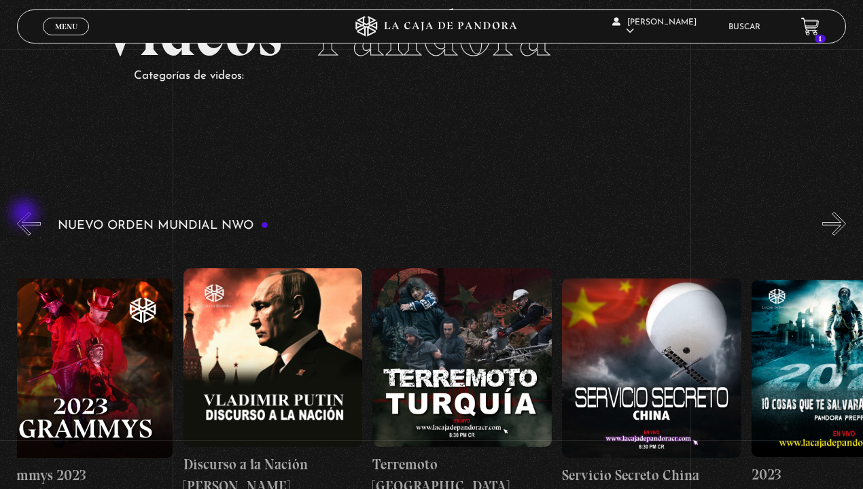
scroll to position [0, 7197]
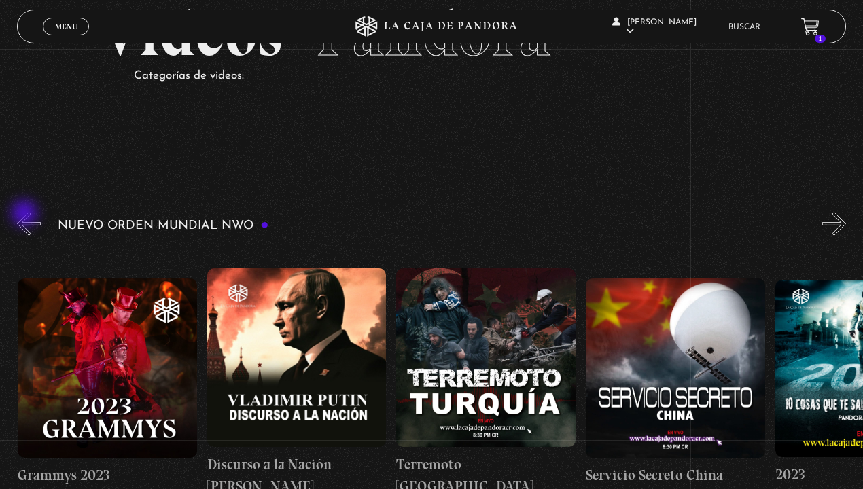
click at [26, 215] on button "«" at bounding box center [29, 224] width 24 height 24
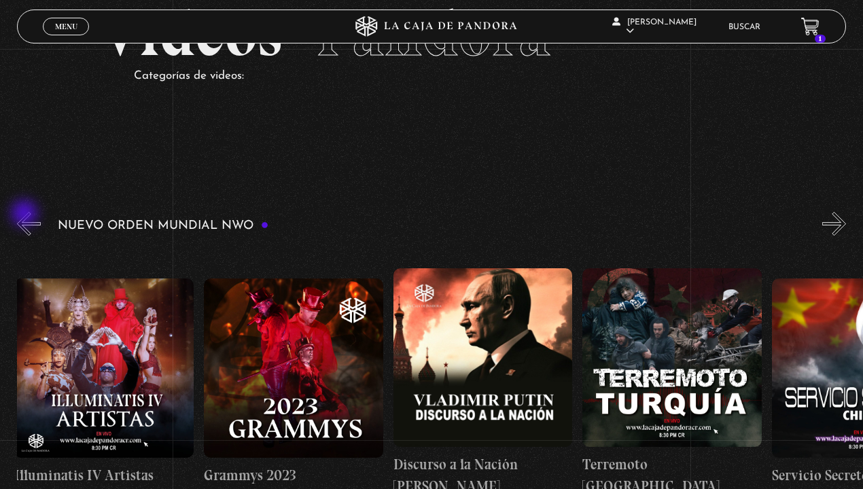
click at [26, 215] on button "«" at bounding box center [29, 224] width 24 height 24
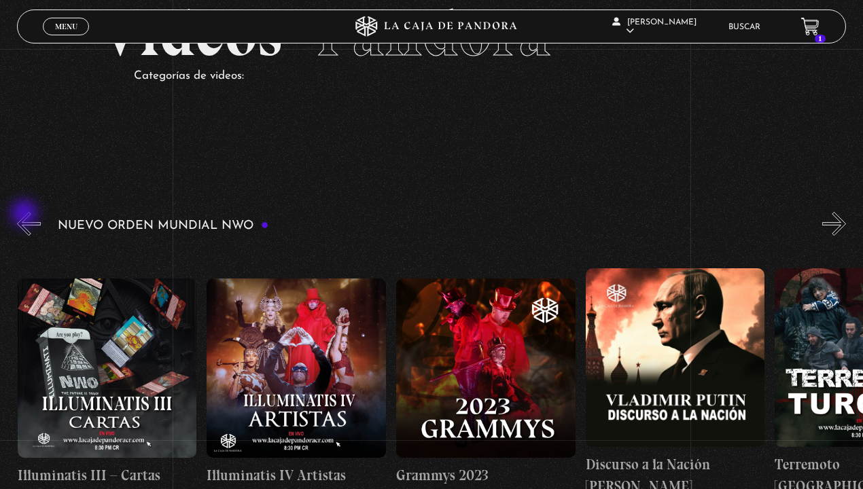
click at [26, 215] on button "«" at bounding box center [29, 224] width 24 height 24
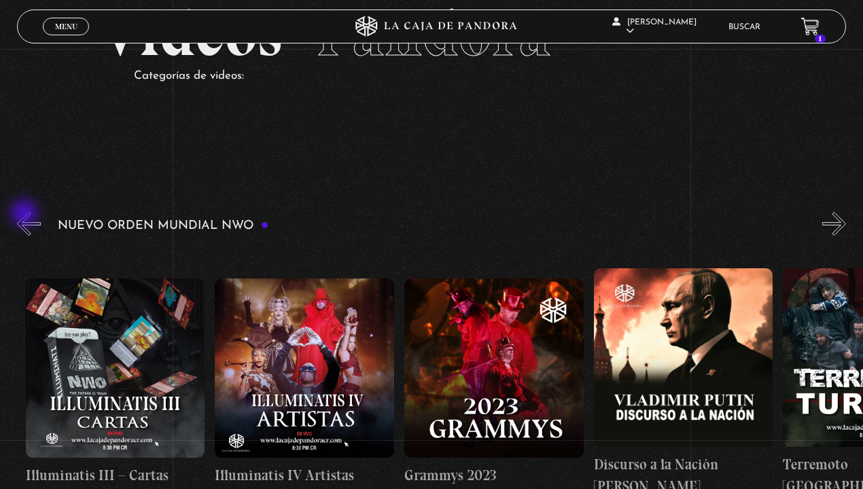
scroll to position [0, 6710]
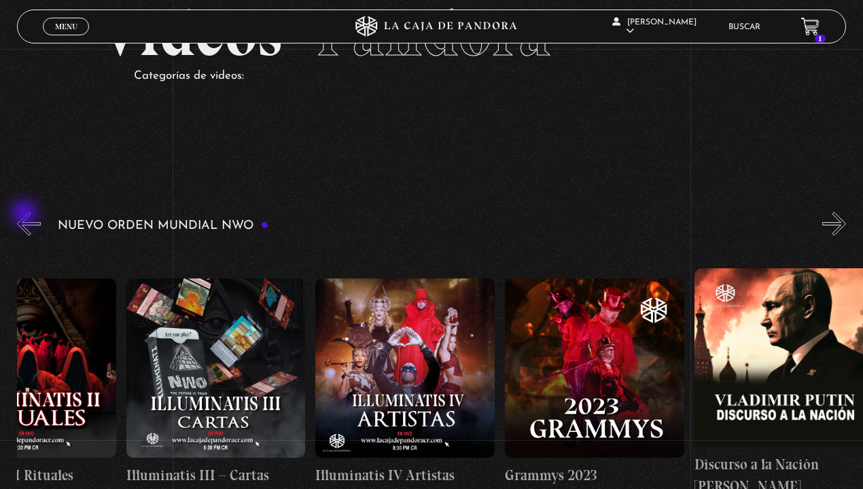
click at [26, 215] on button "«" at bounding box center [29, 224] width 24 height 24
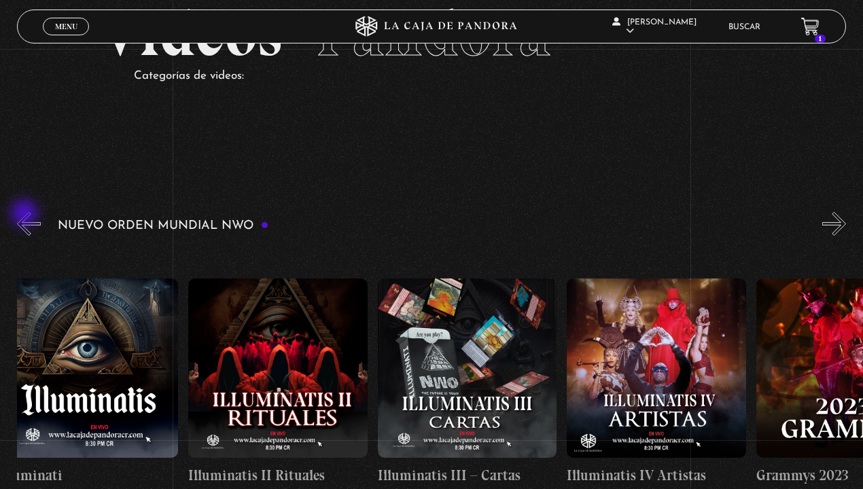
click at [26, 215] on button "«" at bounding box center [29, 224] width 24 height 24
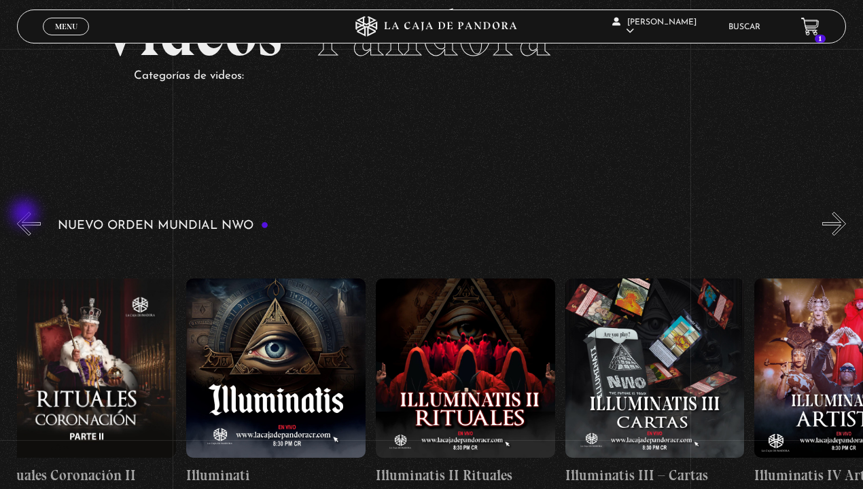
scroll to position [0, 6250]
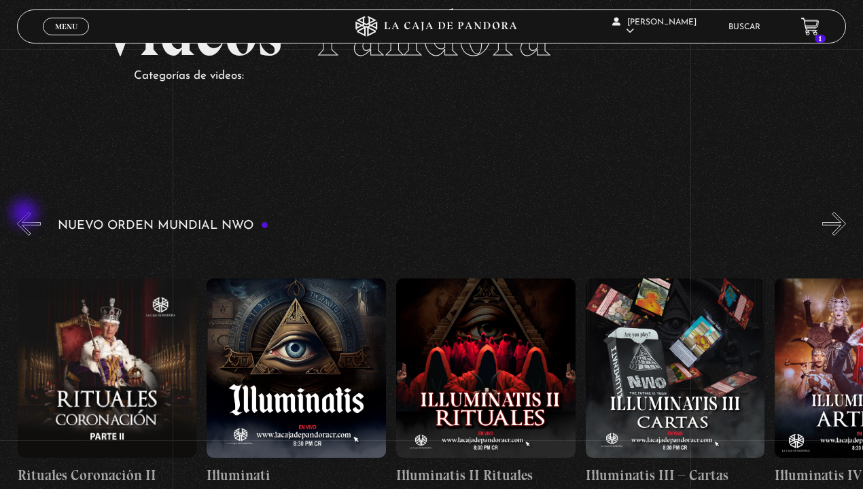
click at [26, 215] on button "«" at bounding box center [29, 224] width 24 height 24
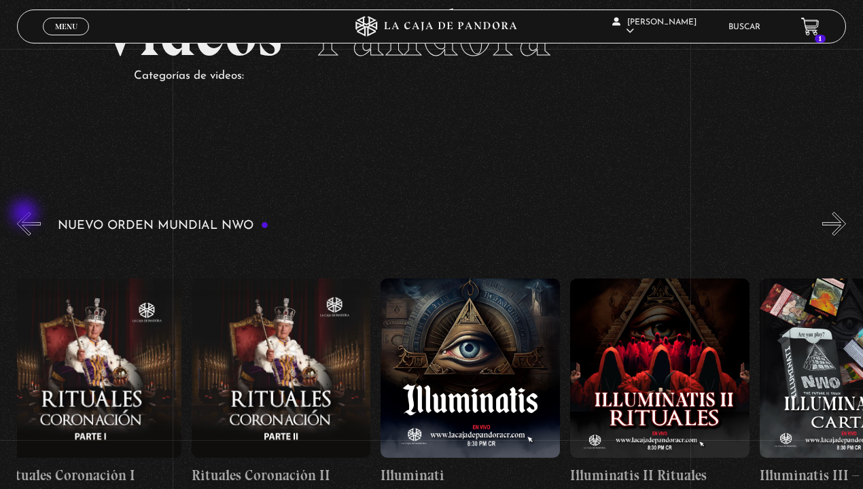
click at [26, 215] on button "«" at bounding box center [29, 224] width 24 height 24
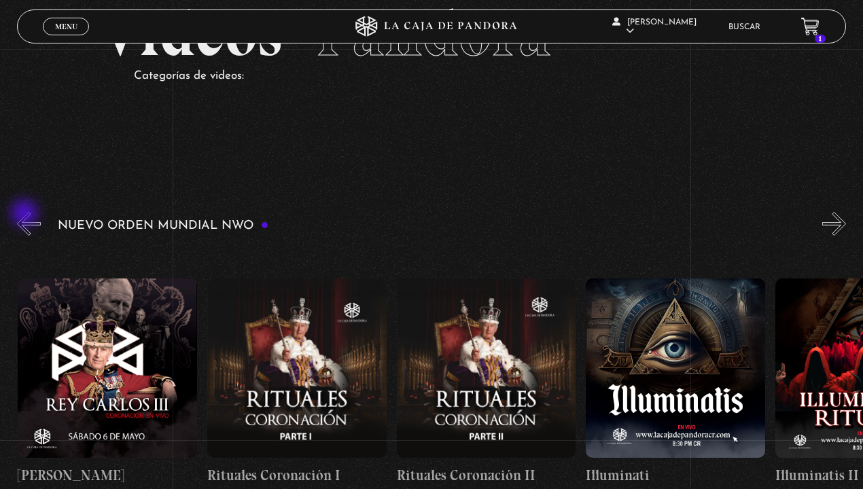
click at [26, 215] on button "«" at bounding box center [29, 224] width 24 height 24
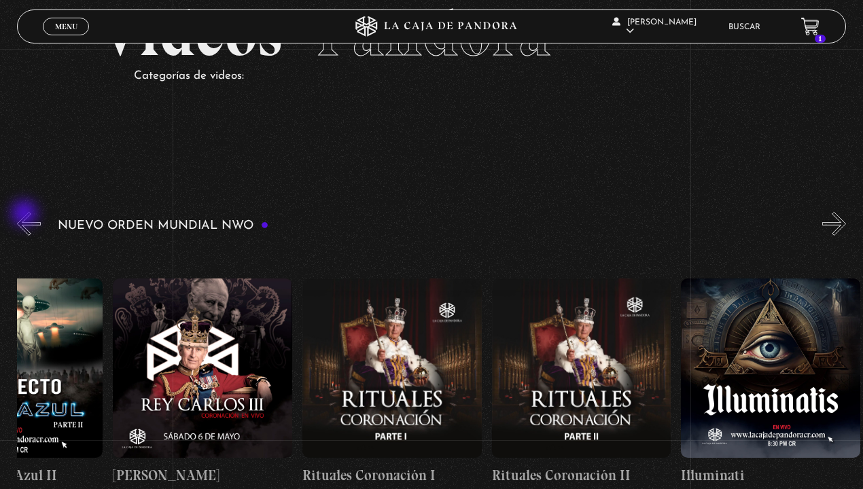
scroll to position [0, 5682]
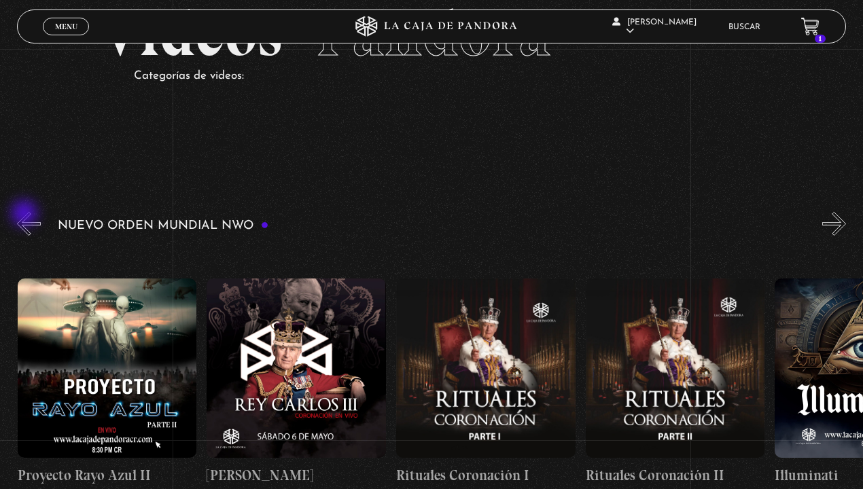
click at [26, 215] on button "«" at bounding box center [29, 224] width 24 height 24
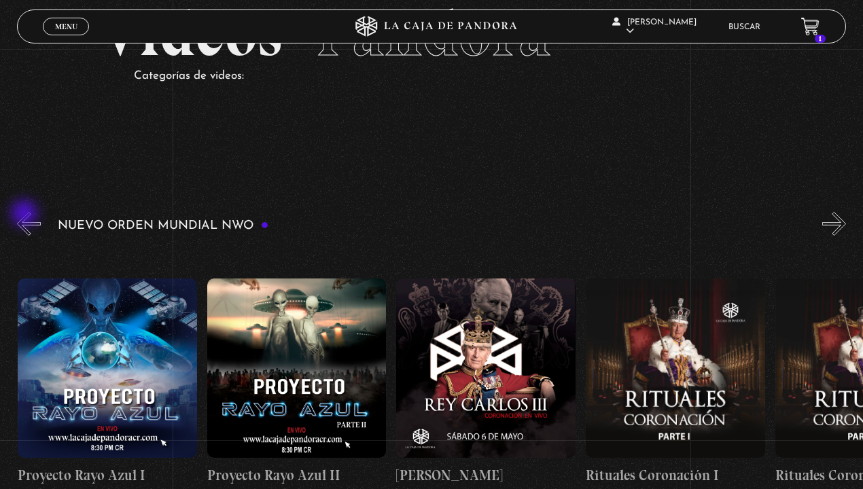
scroll to position [0, 5492]
click at [26, 215] on button "«" at bounding box center [29, 224] width 24 height 24
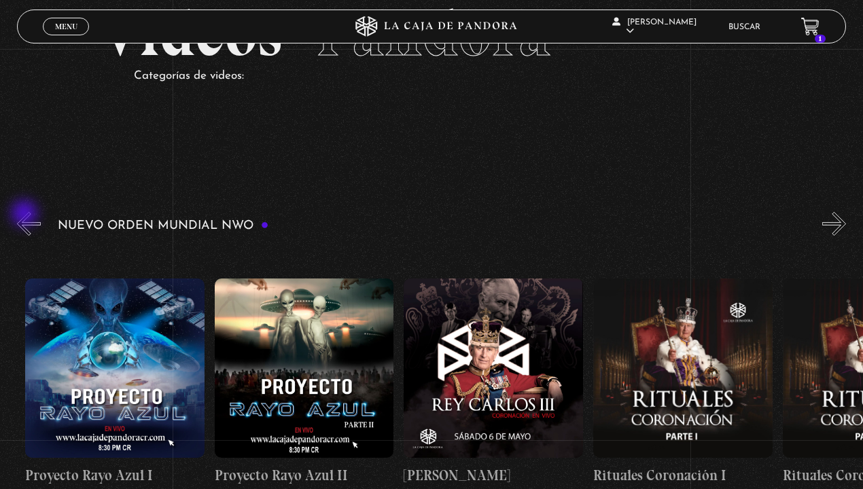
scroll to position [0, 5391]
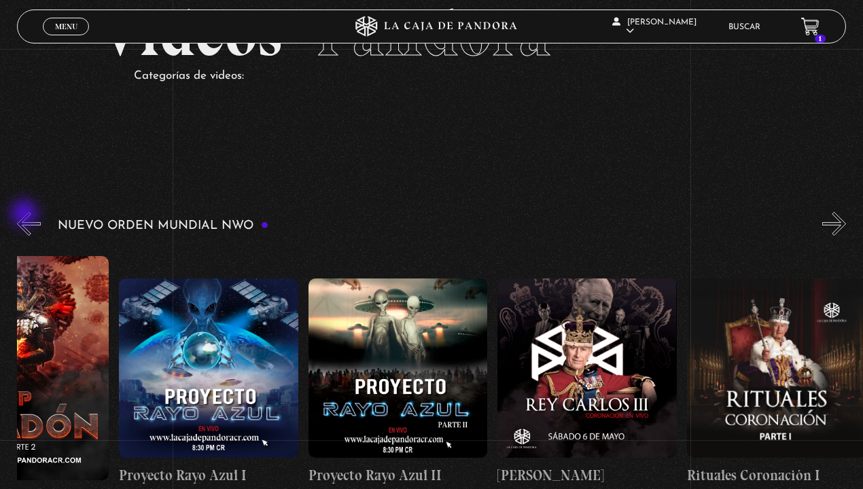
click at [26, 215] on button "«" at bounding box center [29, 224] width 24 height 24
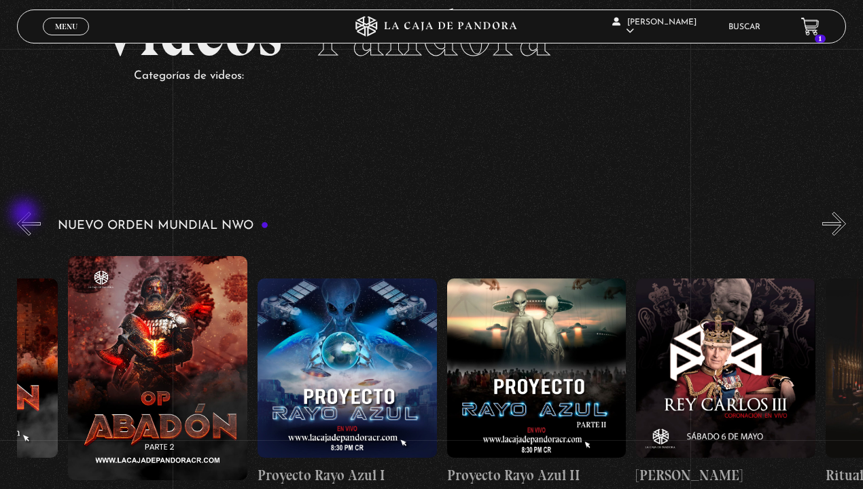
click at [26, 215] on button "«" at bounding box center [29, 224] width 24 height 24
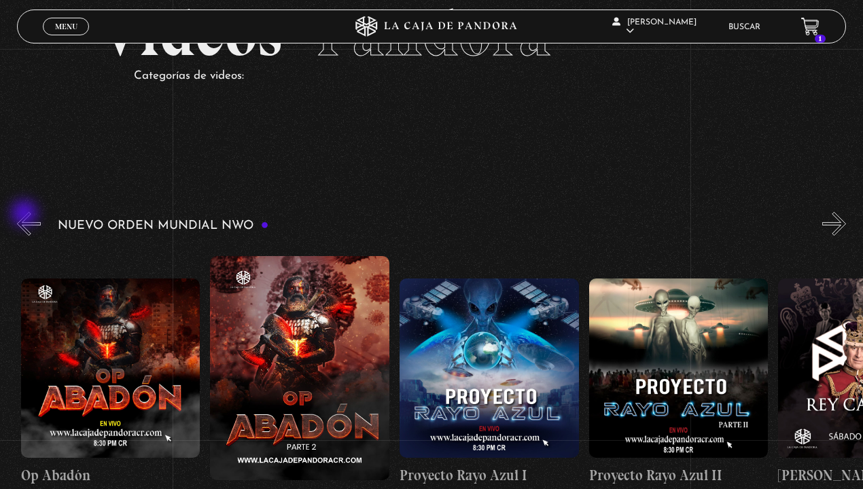
scroll to position [0, 5002]
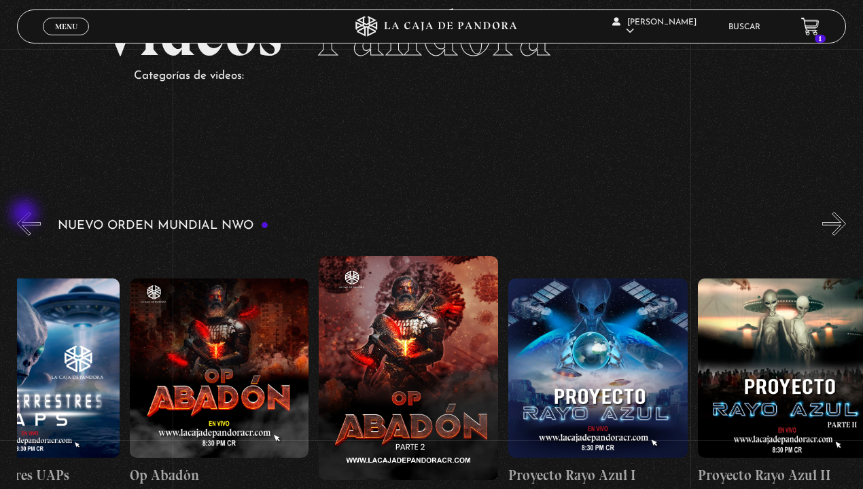
click at [26, 215] on button "«" at bounding box center [29, 224] width 24 height 24
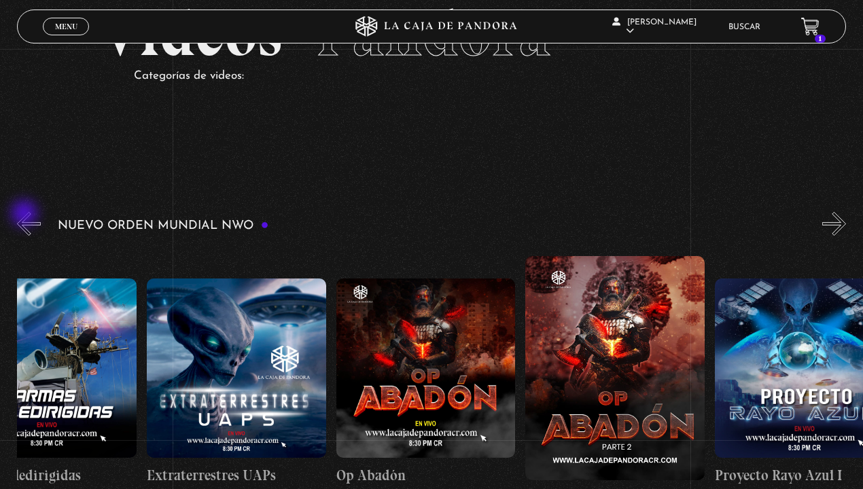
scroll to position [0, 4735]
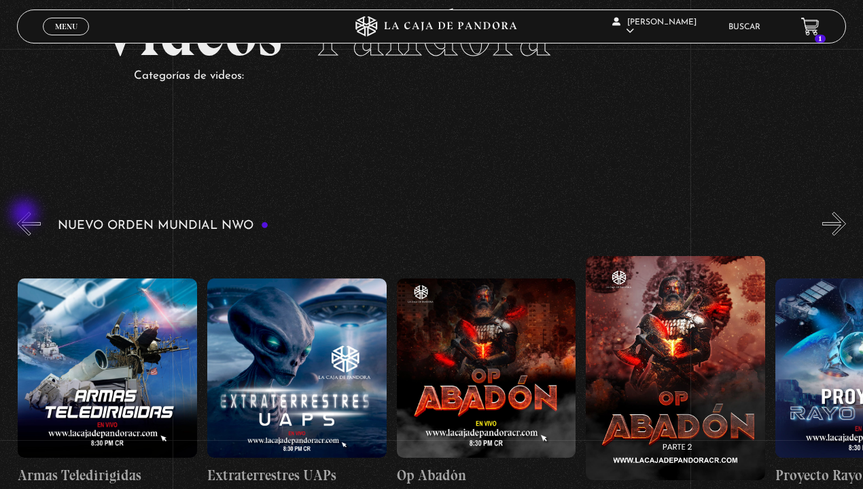
click at [26, 215] on button "«" at bounding box center [29, 224] width 24 height 24
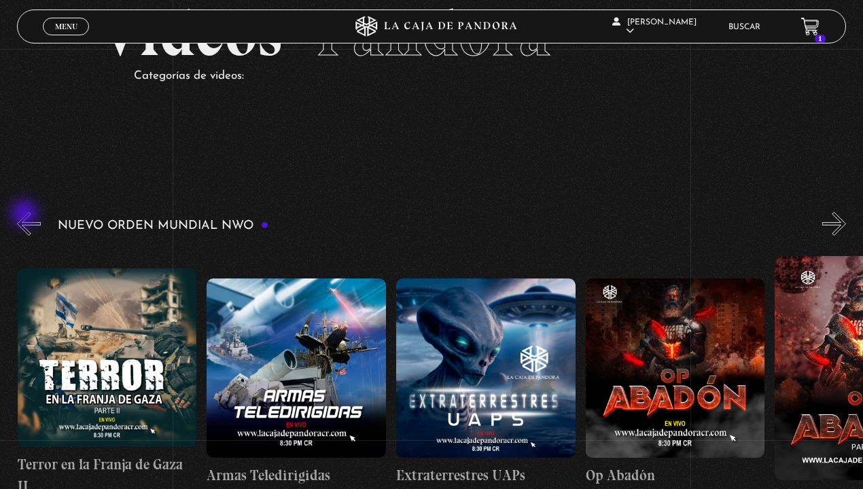
click at [26, 215] on button "«" at bounding box center [29, 224] width 24 height 24
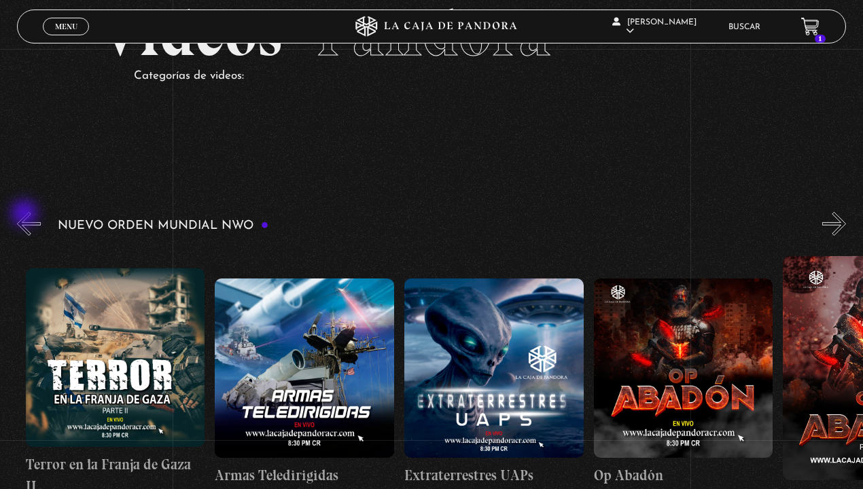
scroll to position [0, 4480]
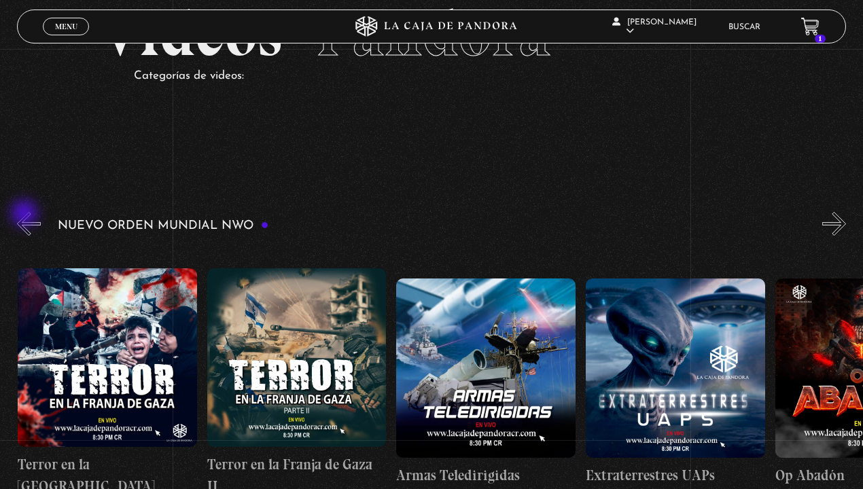
click at [26, 215] on button "«" at bounding box center [29, 224] width 24 height 24
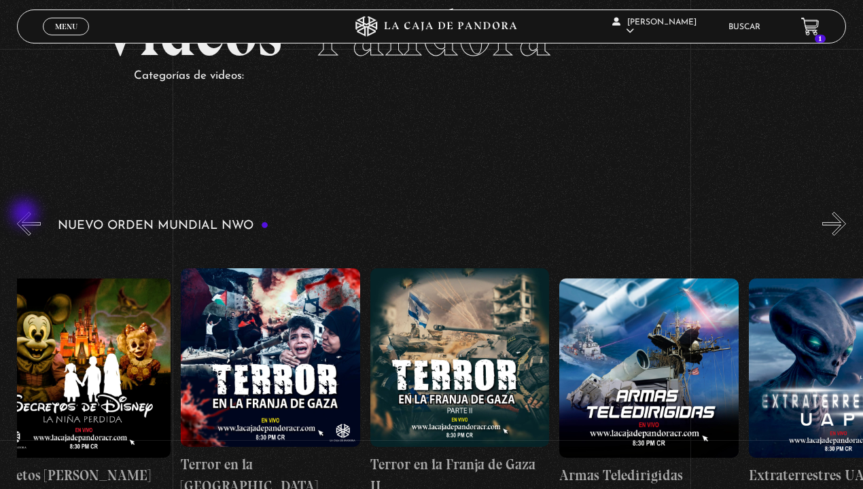
click at [26, 215] on button "«" at bounding box center [29, 224] width 24 height 24
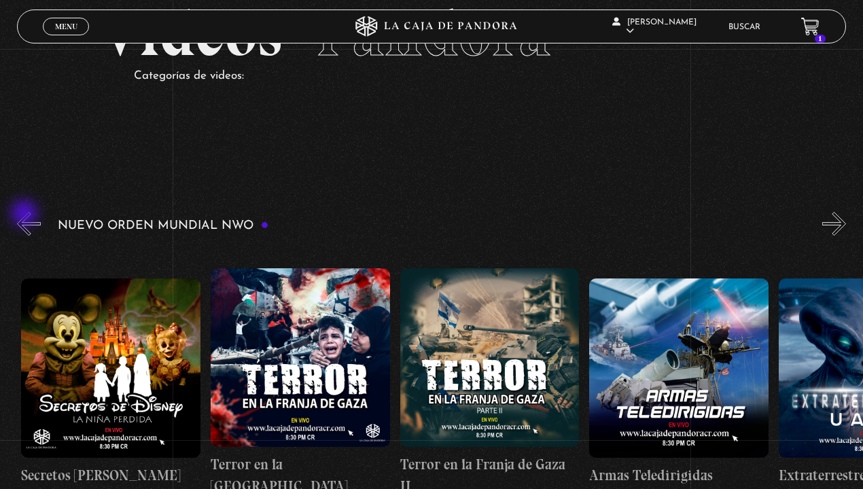
scroll to position [0, 4106]
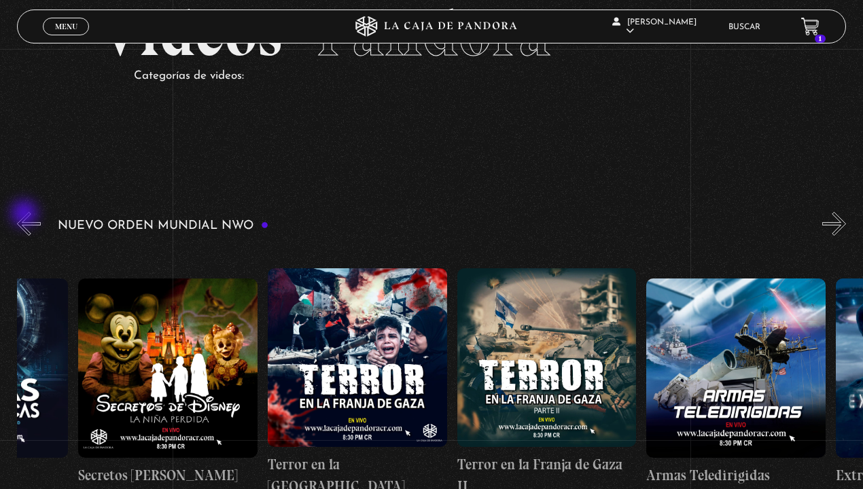
click at [26, 215] on button "«" at bounding box center [29, 224] width 24 height 24
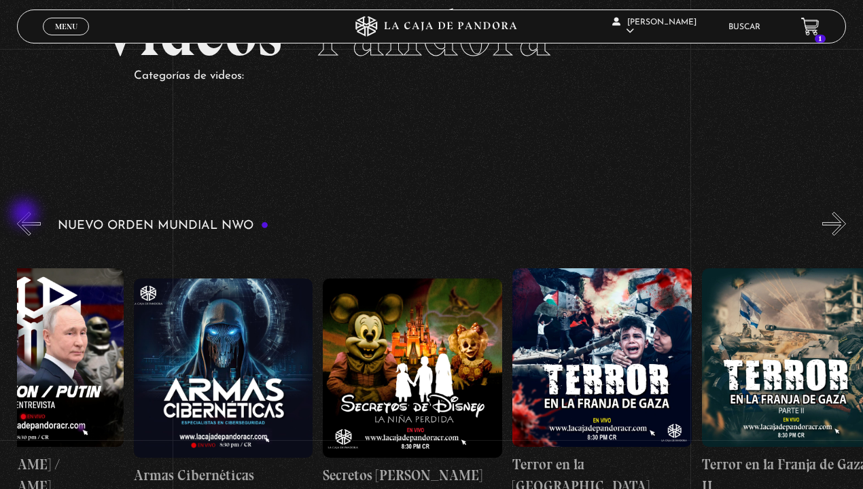
click at [26, 215] on button "«" at bounding box center [29, 224] width 24 height 24
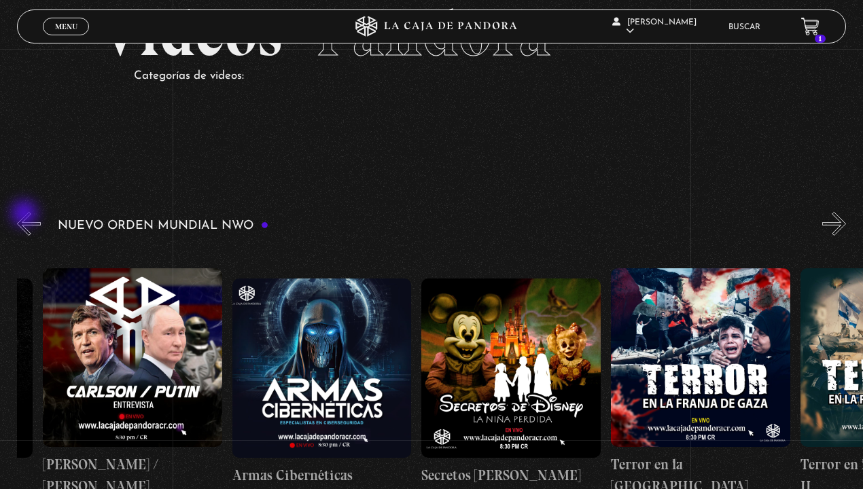
click at [26, 215] on button "«" at bounding box center [29, 224] width 24 height 24
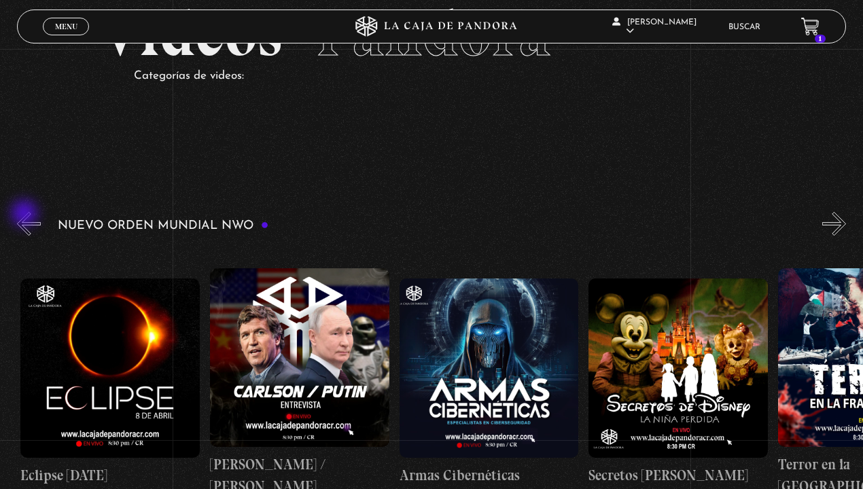
click at [26, 215] on button "«" at bounding box center [29, 224] width 24 height 24
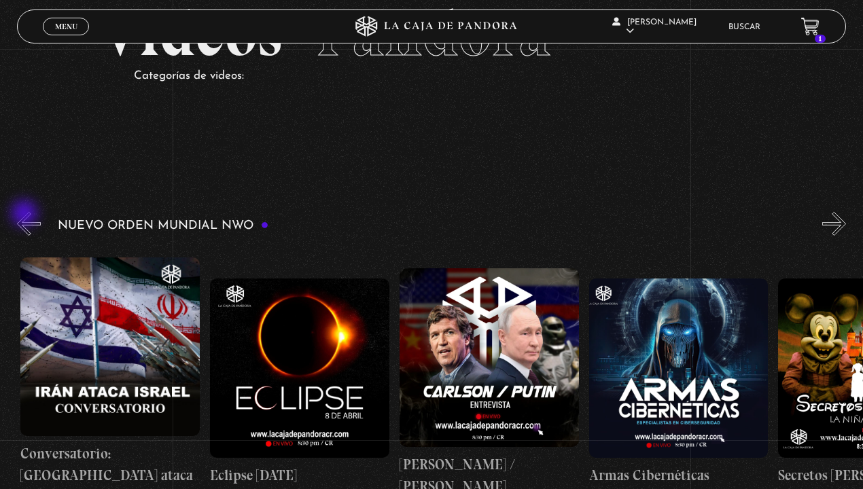
click at [26, 215] on button "«" at bounding box center [29, 224] width 24 height 24
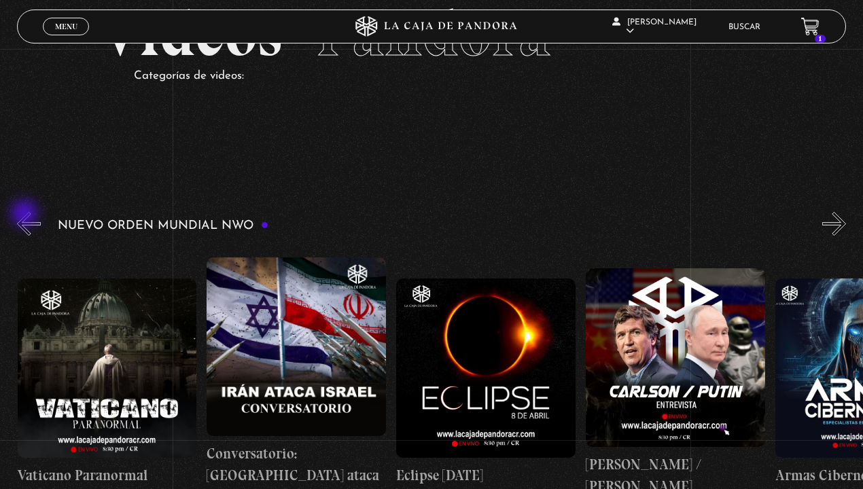
click at [26, 215] on button "«" at bounding box center [29, 224] width 24 height 24
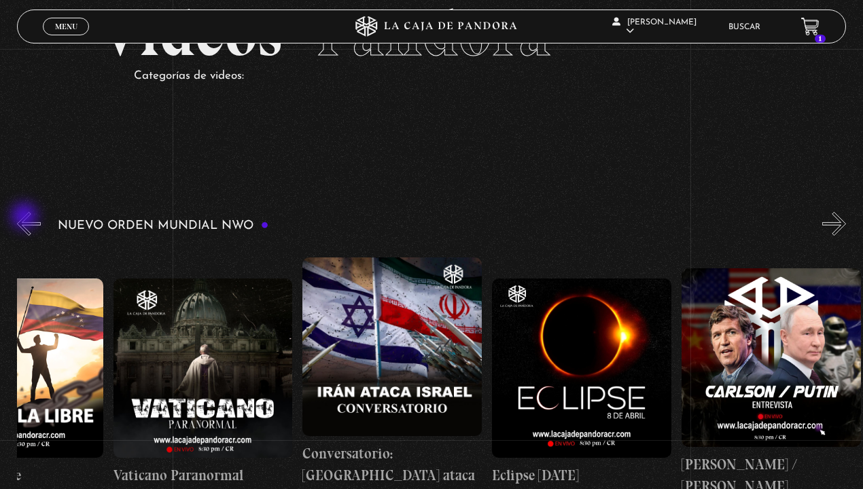
scroll to position [0, 3030]
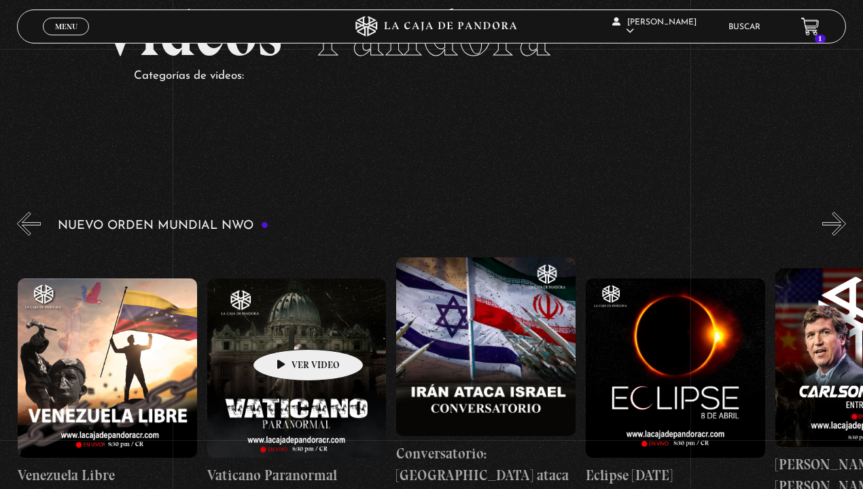
click at [287, 329] on figure at bounding box center [296, 368] width 179 height 179
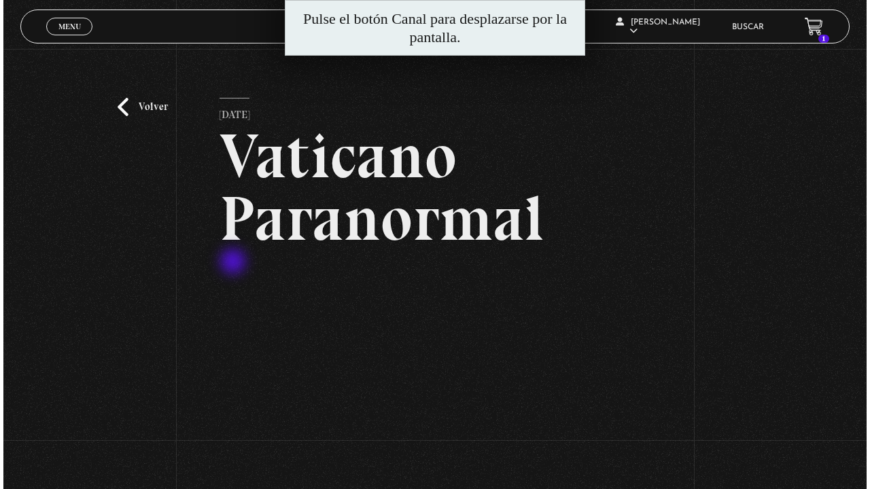
scroll to position [82, 0]
